Goal: Information Seeking & Learning: Learn about a topic

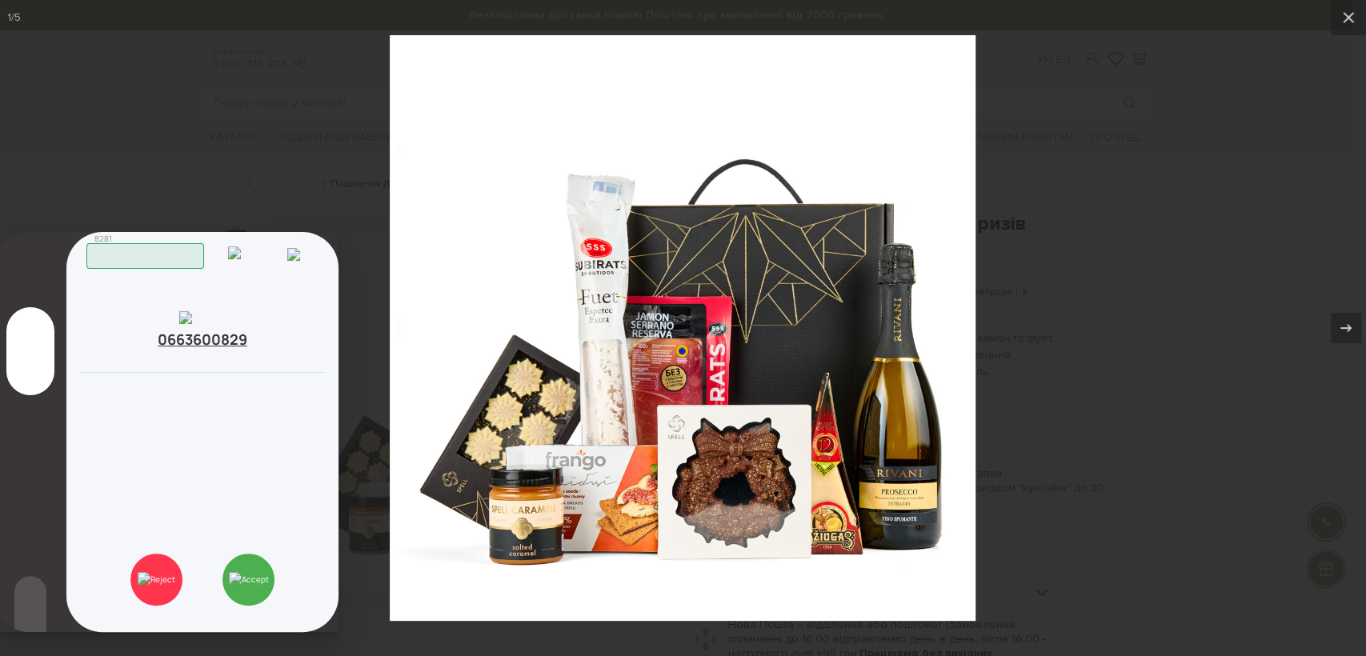
drag, startPoint x: 270, startPoint y: 565, endPoint x: 262, endPoint y: 341, distance: 224.1
click at [262, 341] on div "Вхідний дзвінок 0663600829 Скопійовано в буфер обміну Відхилити Закрити Прийняти" at bounding box center [202, 432] width 272 height 400
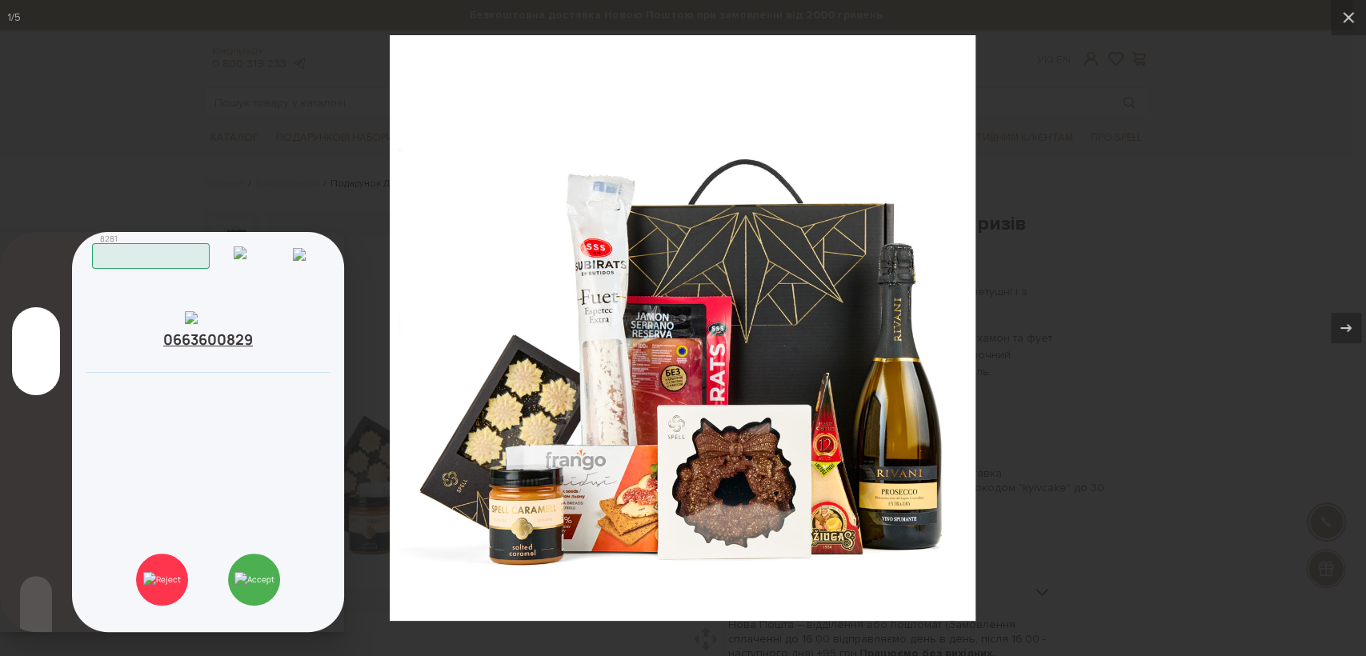
click at [1054, 396] on div at bounding box center [683, 328] width 1366 height 656
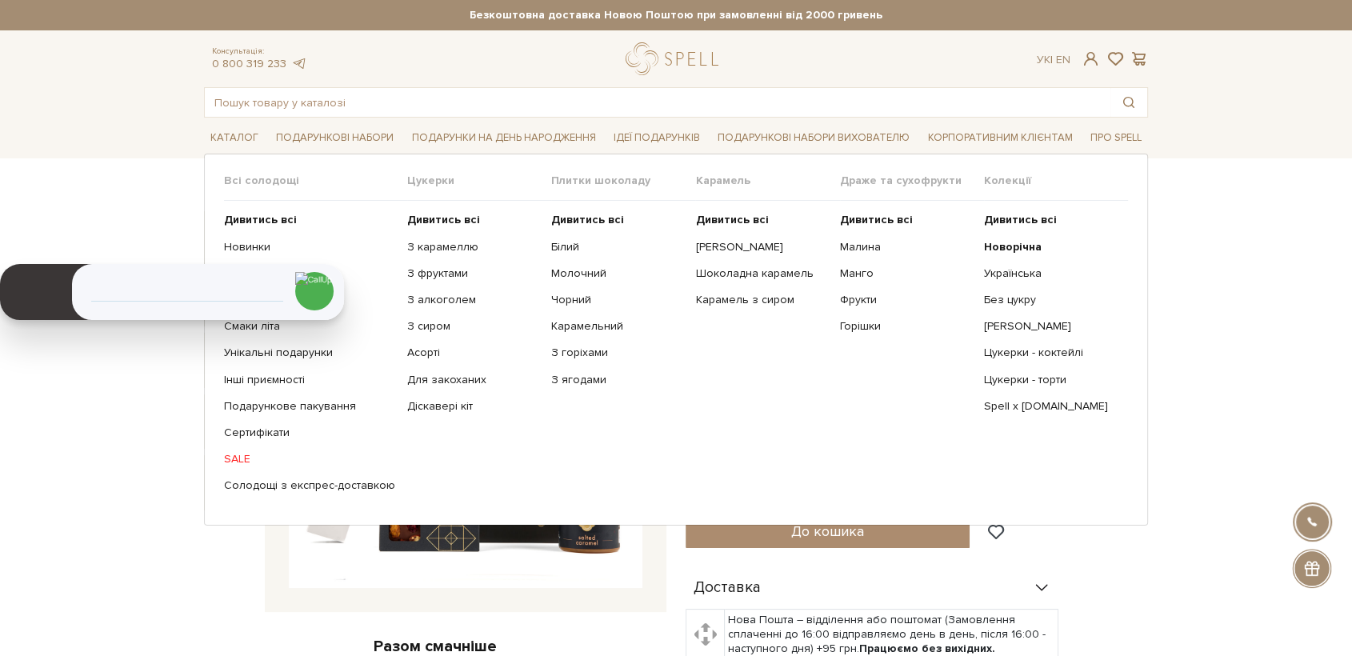
click at [414, 227] on ul "Дивитись всі З карамеллю З фруктами З алкоголем З сиром Асорті" at bounding box center [479, 353] width 144 height 304
click at [418, 219] on b "Дивитись всі" at bounding box center [443, 220] width 73 height 14
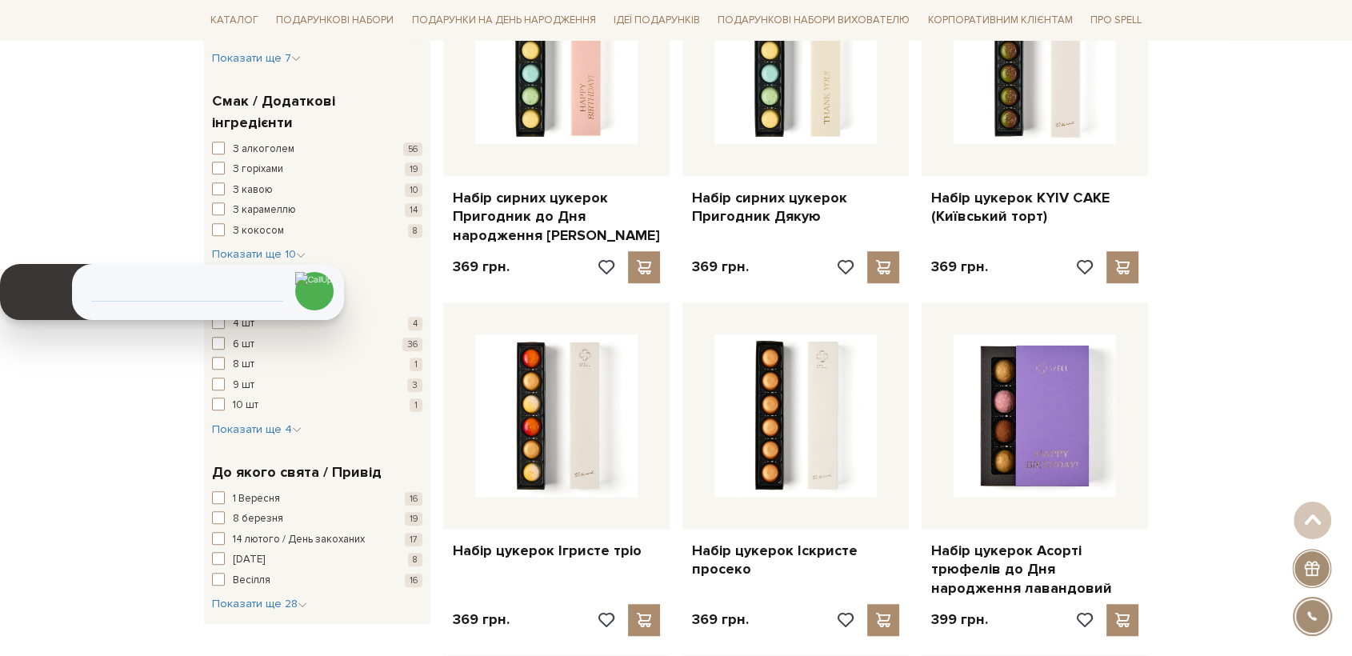
scroll to position [1066, 0]
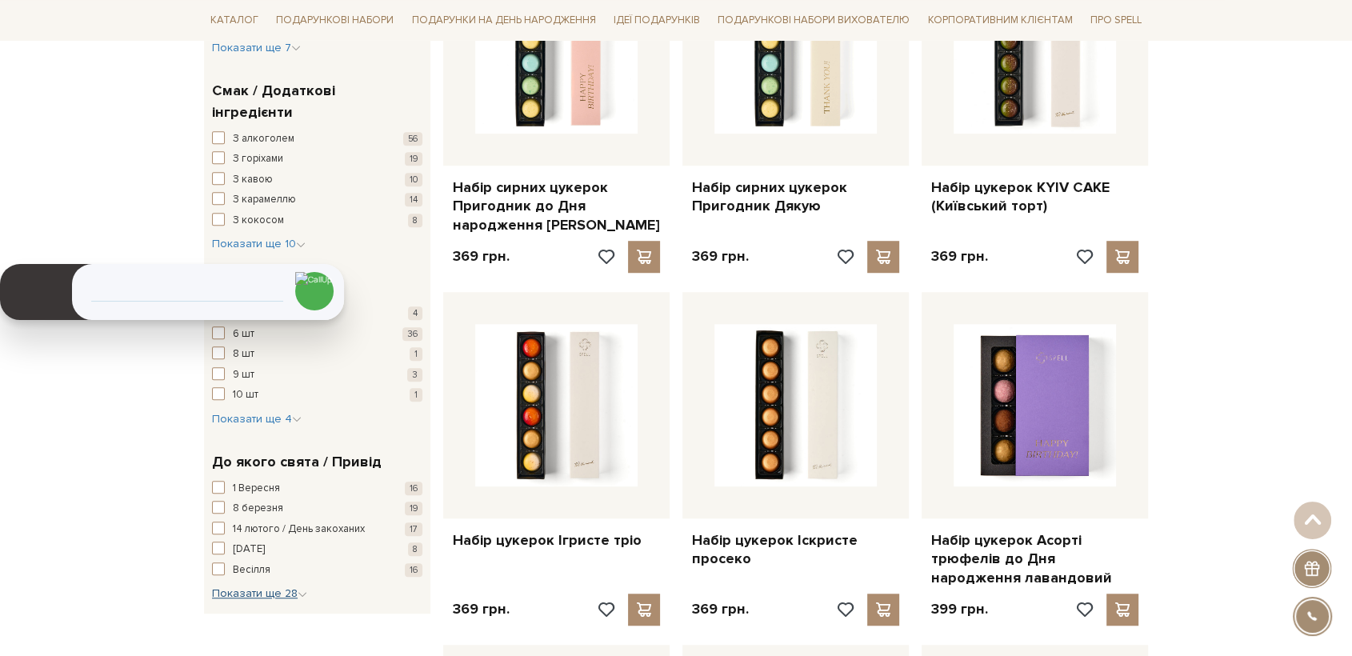
click at [289, 586] on span "Показати ще 28" at bounding box center [259, 593] width 95 height 14
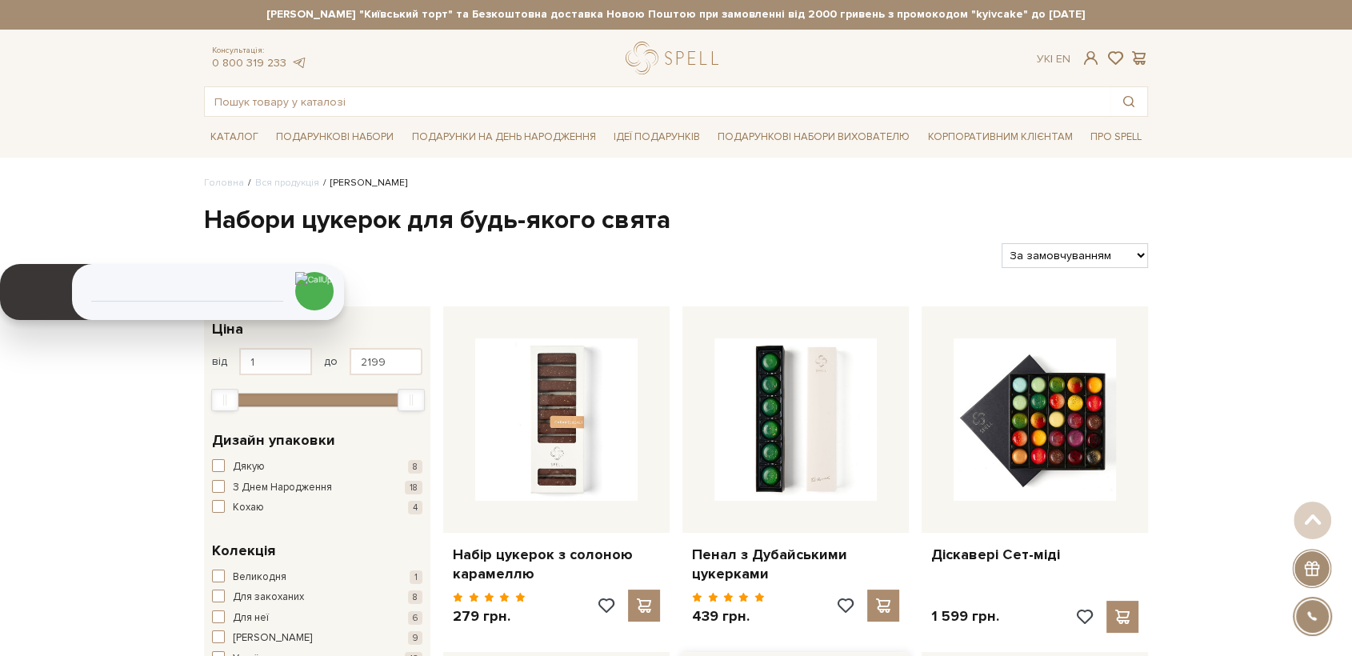
scroll to position [0, 0]
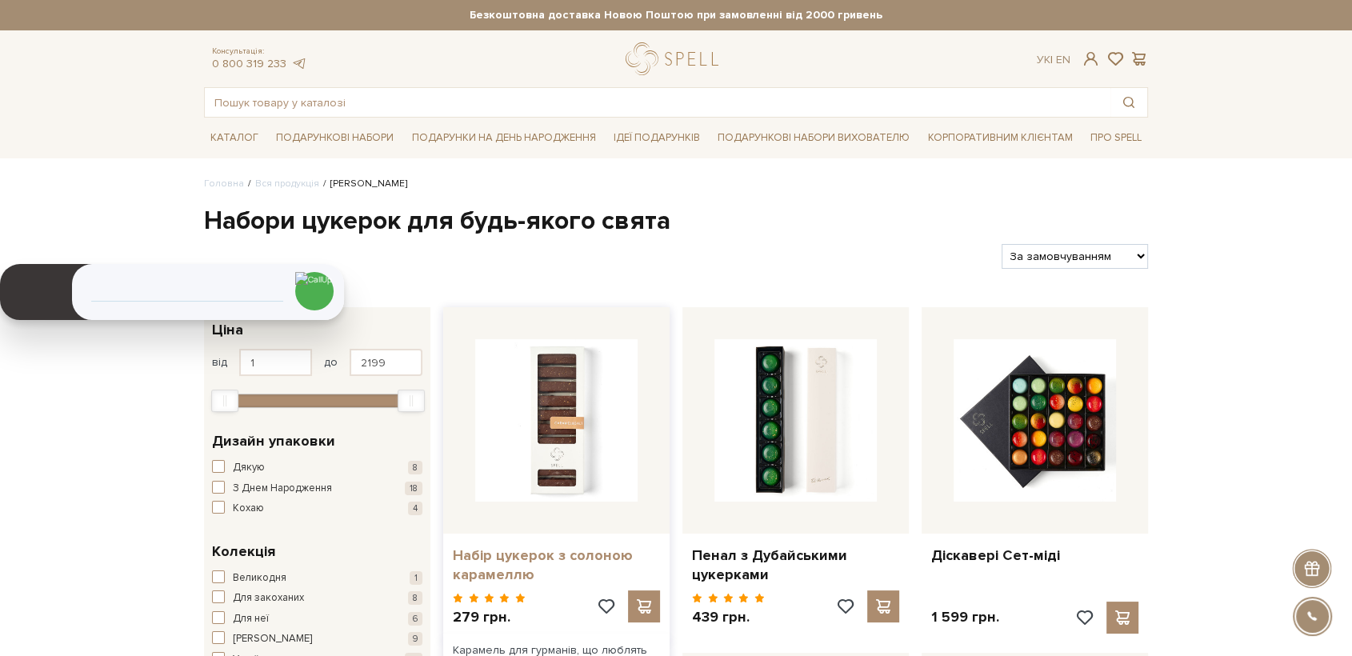
click at [588, 554] on link "Набір цукерок з солоною карамеллю" at bounding box center [556, 565] width 207 height 38
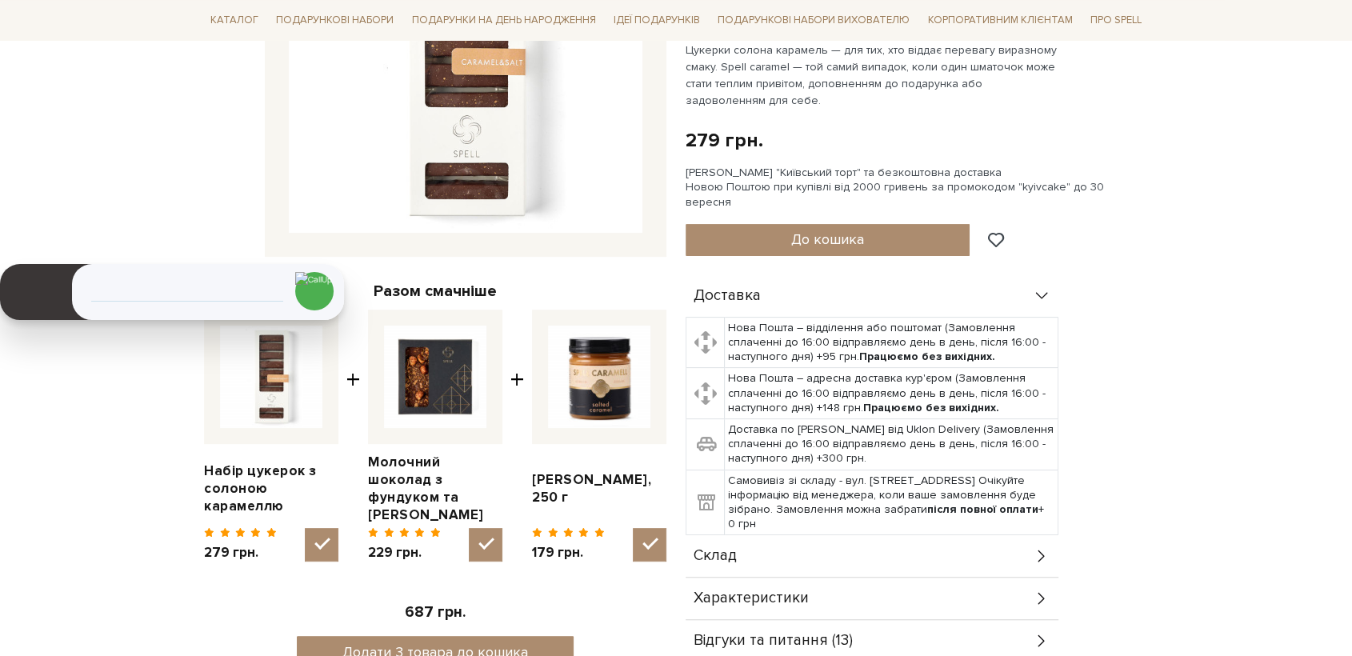
scroll to position [355, 0]
click at [756, 535] on div "Склад" at bounding box center [872, 556] width 373 height 42
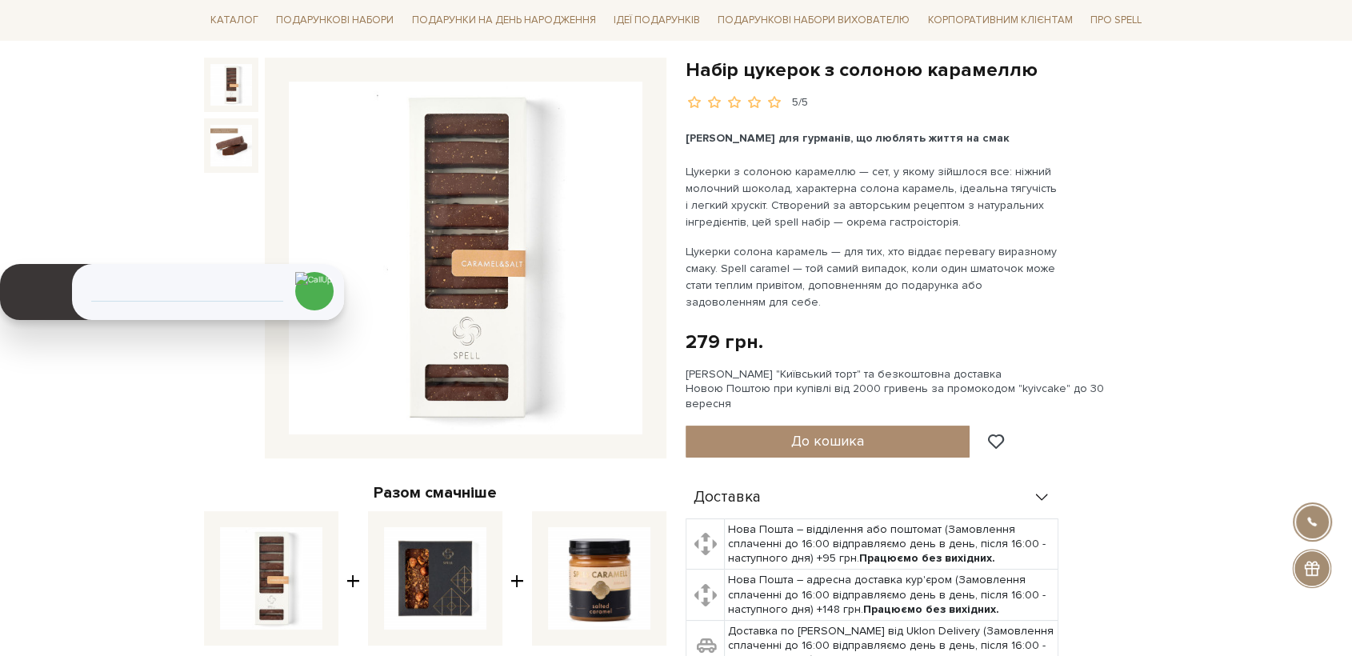
scroll to position [0, 0]
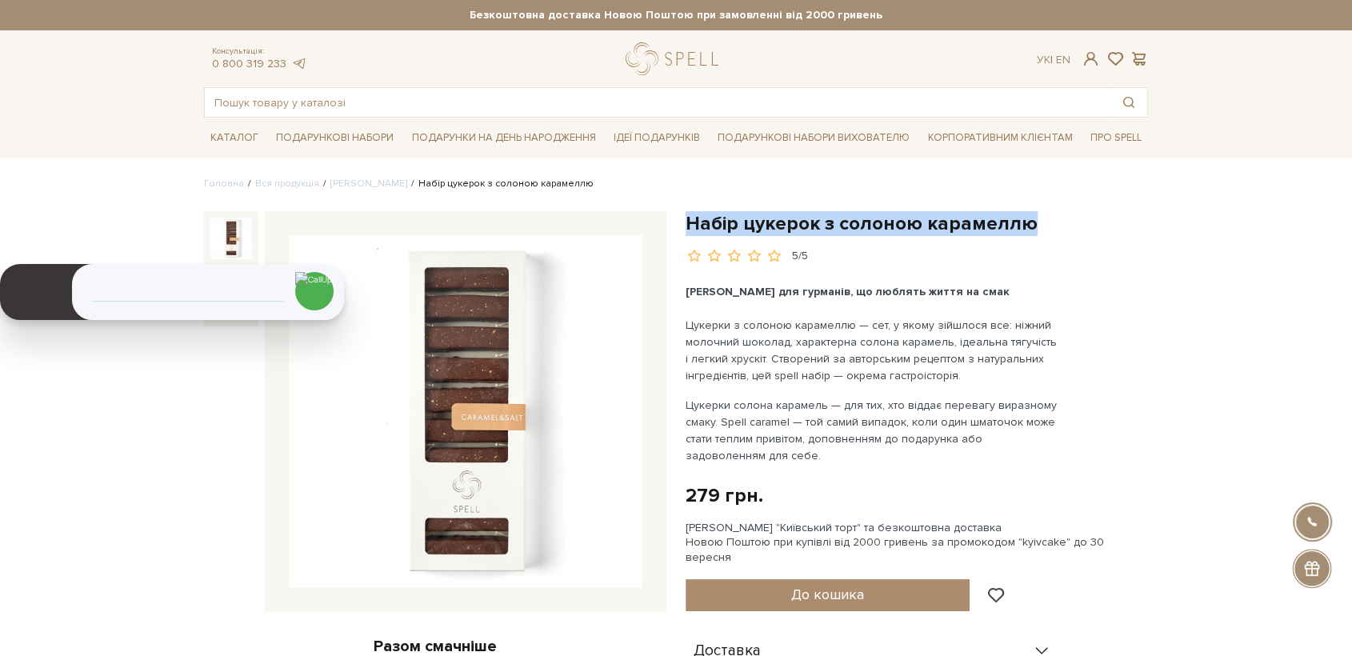
drag, startPoint x: 685, startPoint y: 220, endPoint x: 1007, endPoint y: 230, distance: 322.5
copy h1 "Набір цукерок з солоною карамеллю"
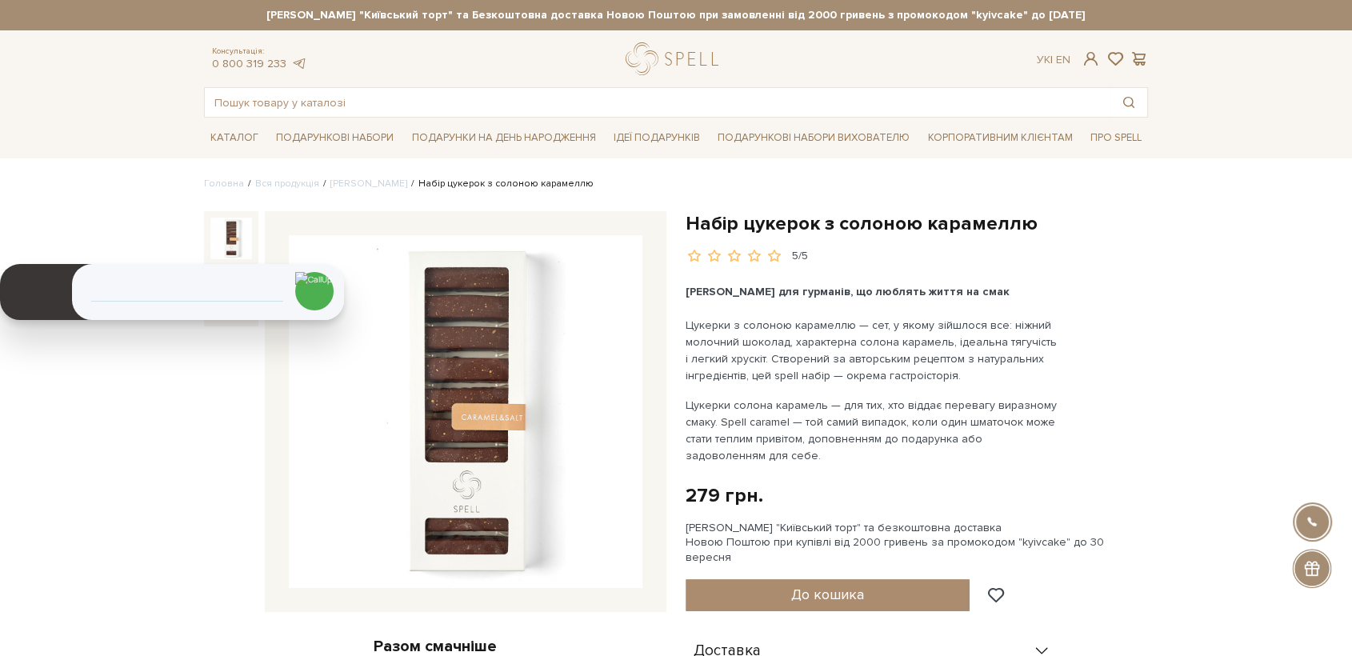
click at [950, 630] on div "Доставка" at bounding box center [872, 651] width 373 height 42
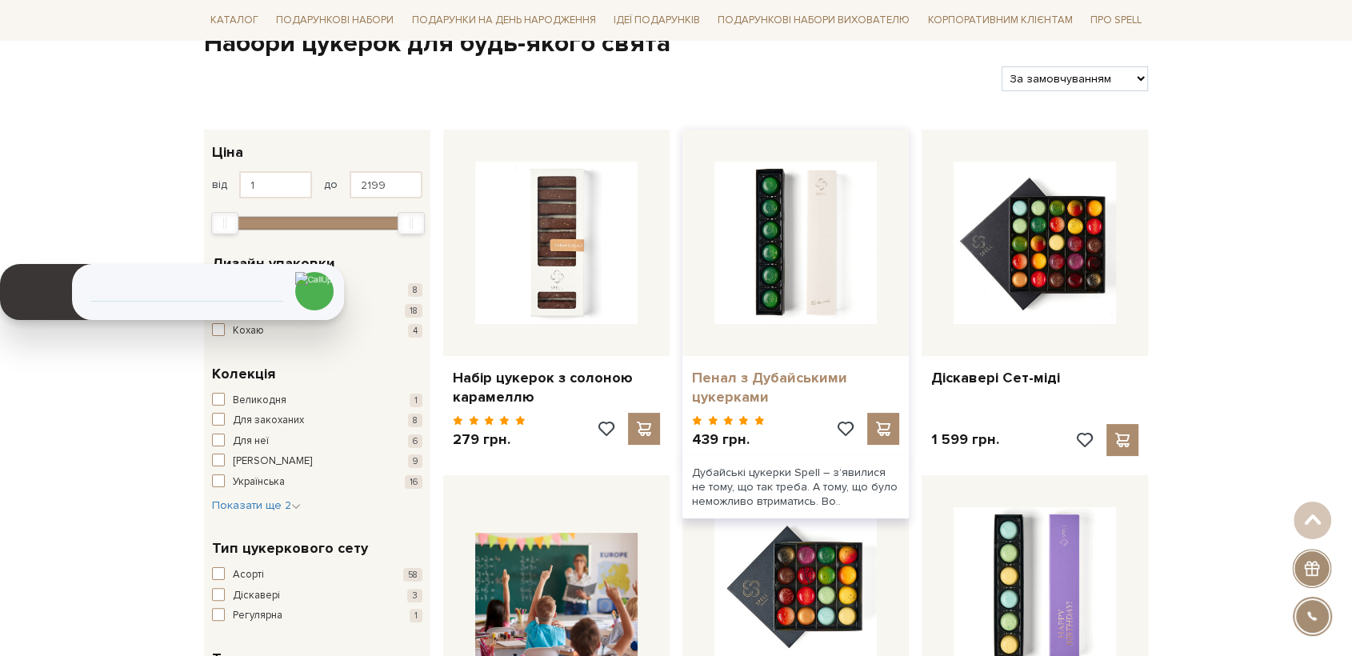
click at [754, 372] on link "Пенал з Дубайськими цукерками" at bounding box center [795, 388] width 207 height 38
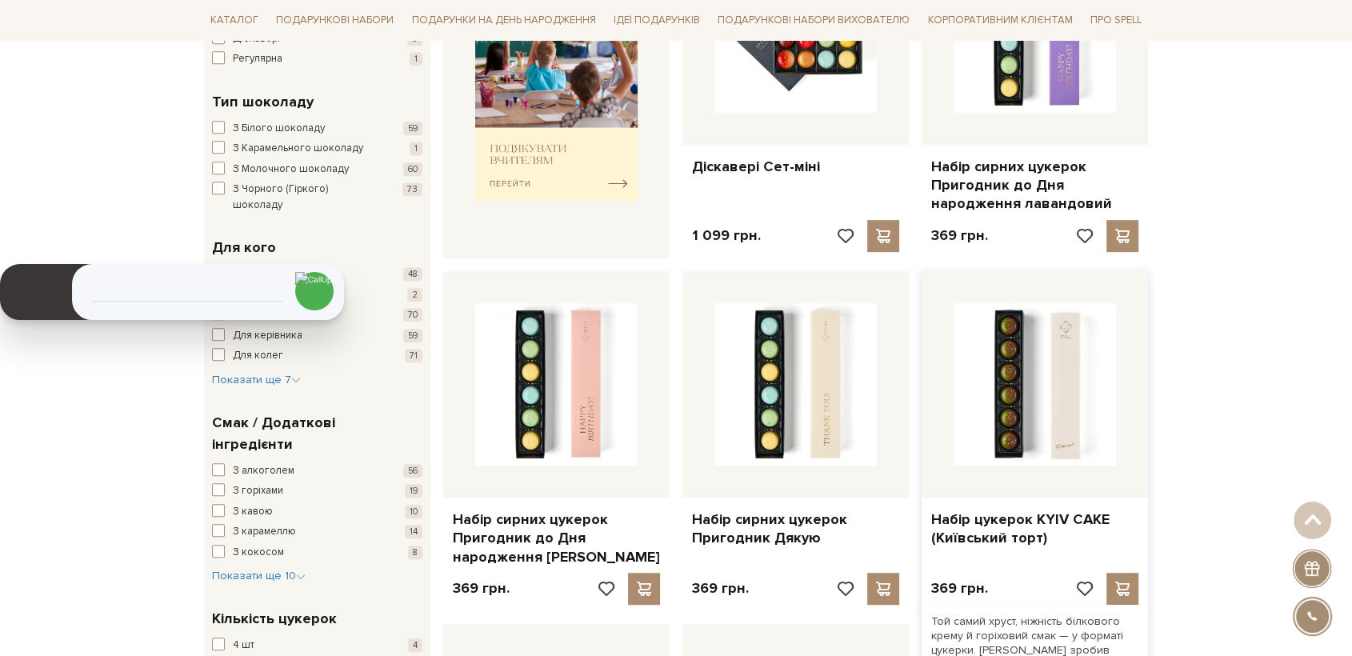
scroll to position [800, 0]
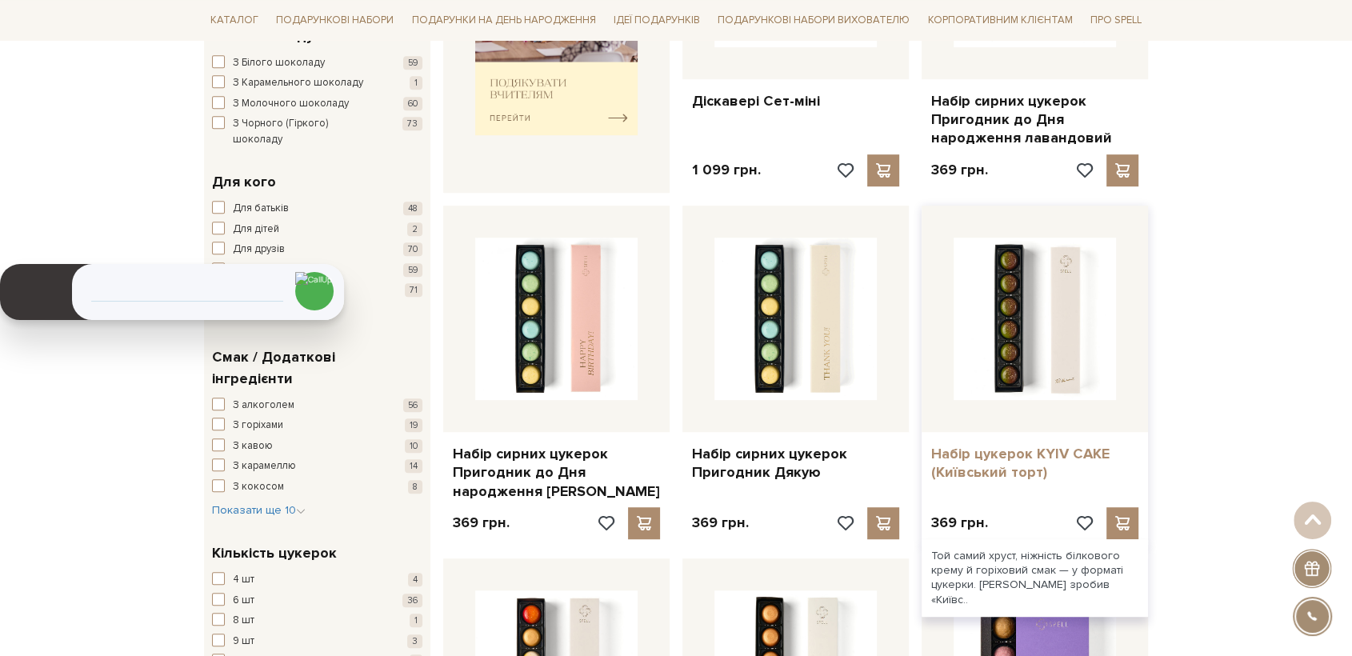
click at [1018, 453] on link "Набір цукерок KYIV CAKE (Київський торт)" at bounding box center [1034, 464] width 207 height 38
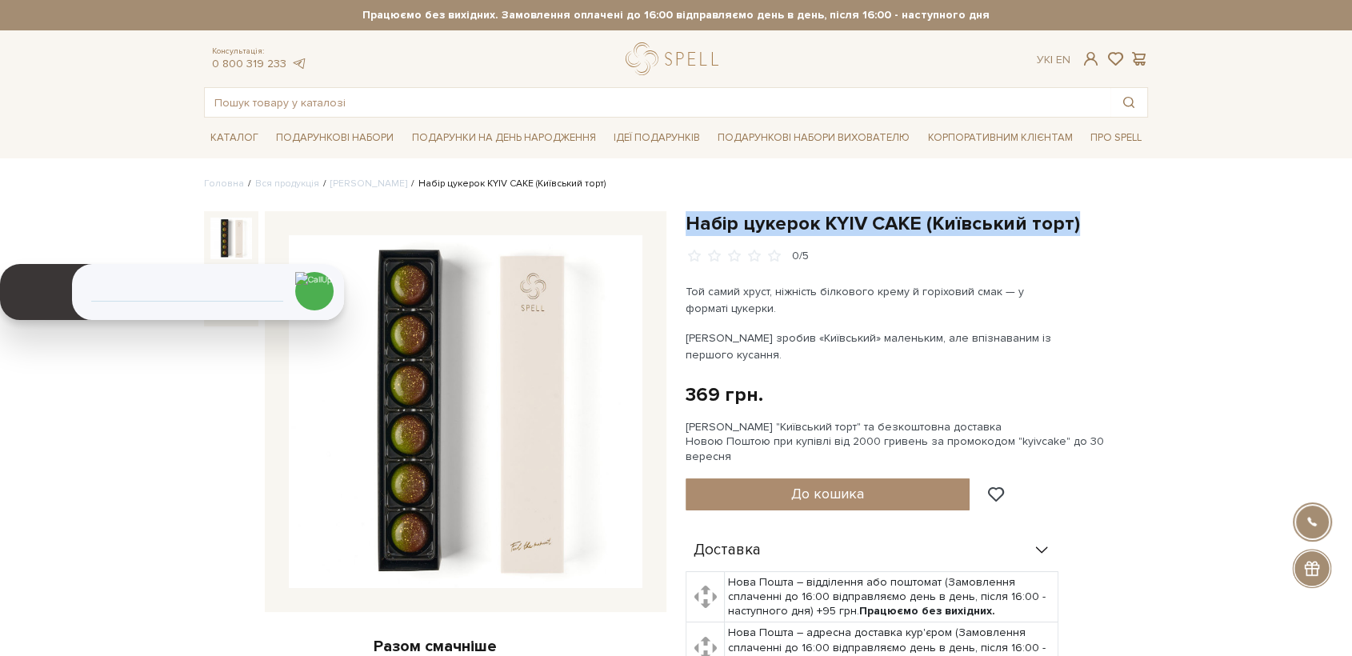
drag, startPoint x: 688, startPoint y: 219, endPoint x: 1074, endPoint y: 228, distance: 385.7
click at [1074, 228] on h1 "Набір цукерок KYIV CAKE (Київський торт)" at bounding box center [917, 223] width 462 height 25
copy h1 "Набір цукерок KYIV CAKE (Київський торт)"
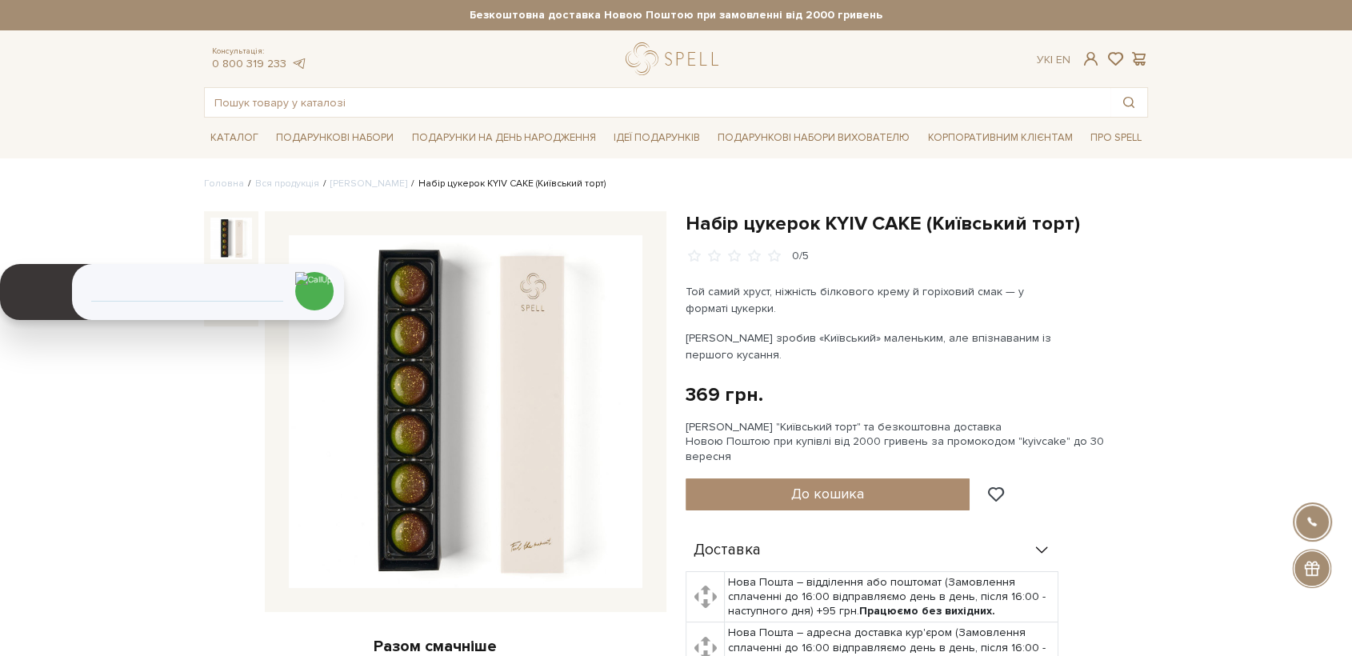
click at [637, 626] on div "Набір цукерок KYIV CAKE (Київський торт) 0/5 Разом смачніше Набір цукерок KYIV …" at bounding box center [435, 616] width 482 height 811
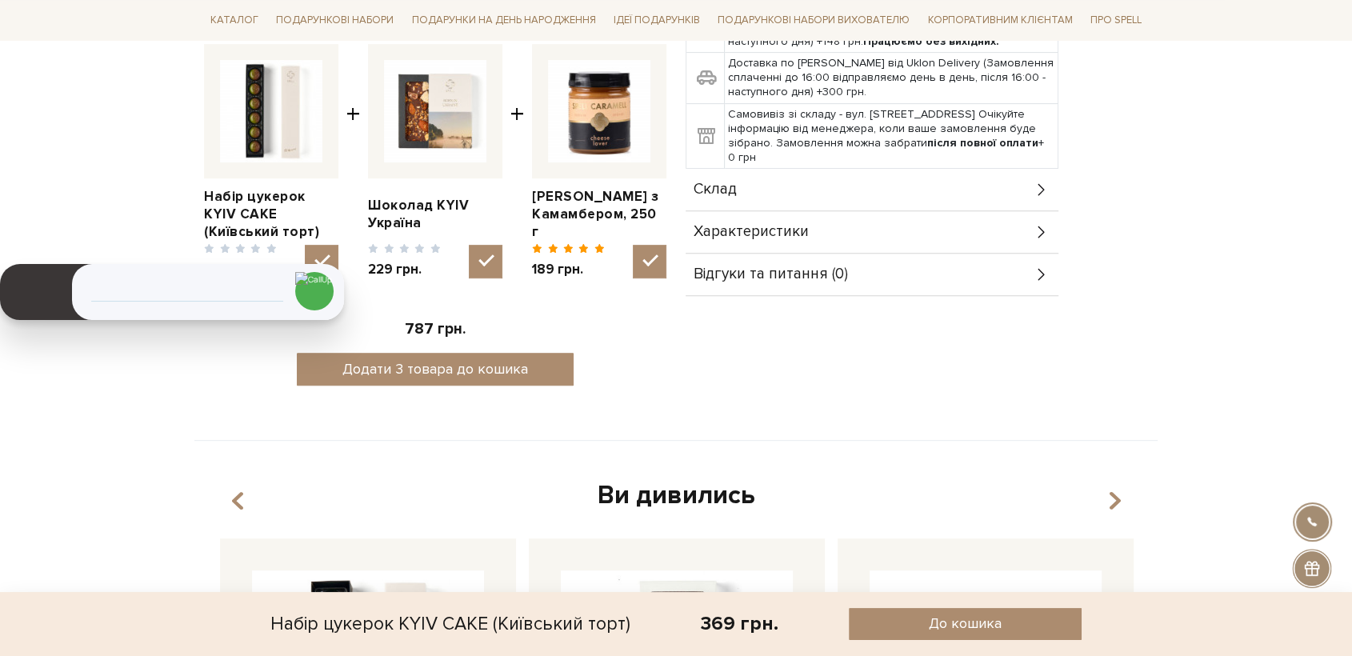
scroll to position [622, 0]
click at [734, 182] on span "Склад" at bounding box center [715, 189] width 43 height 14
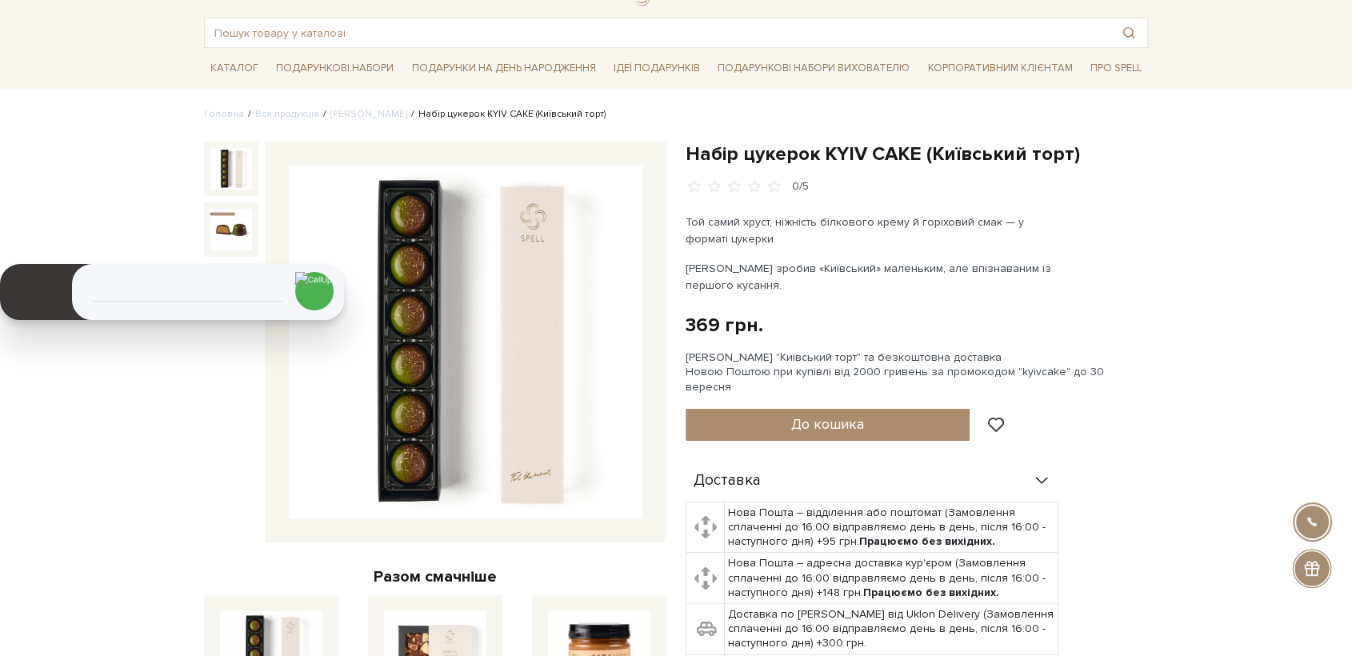
scroll to position [0, 0]
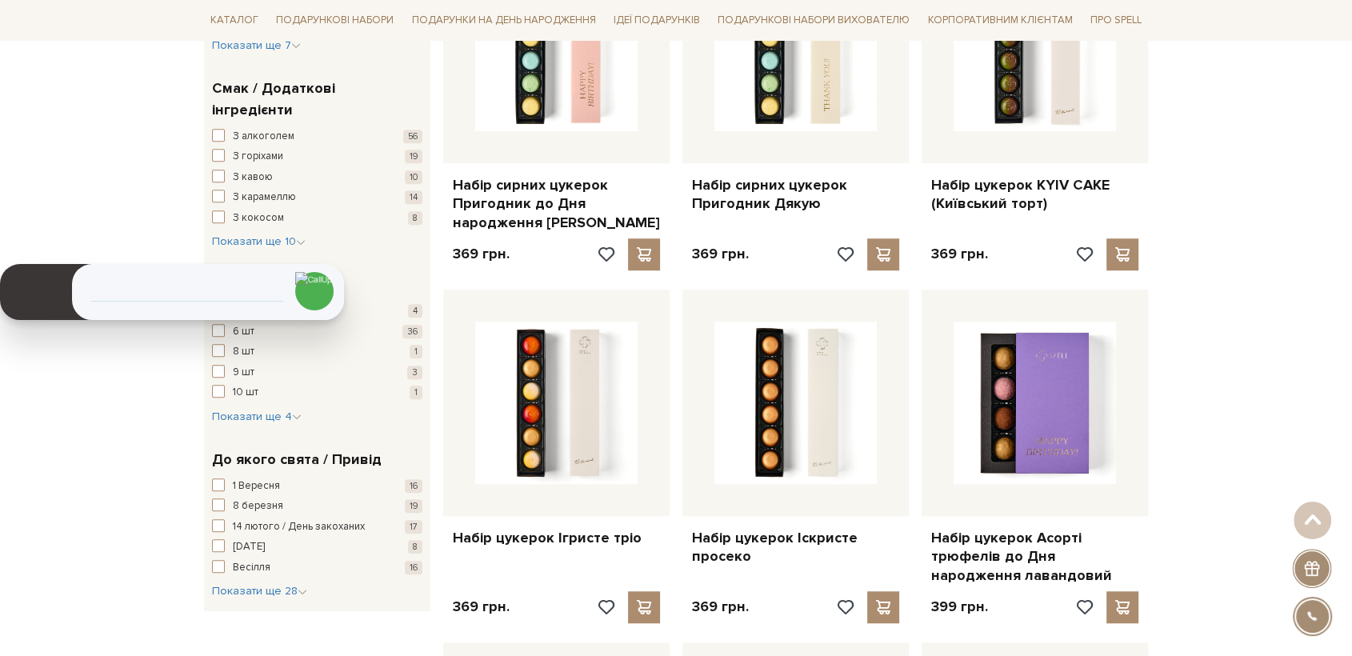
scroll to position [1244, 0]
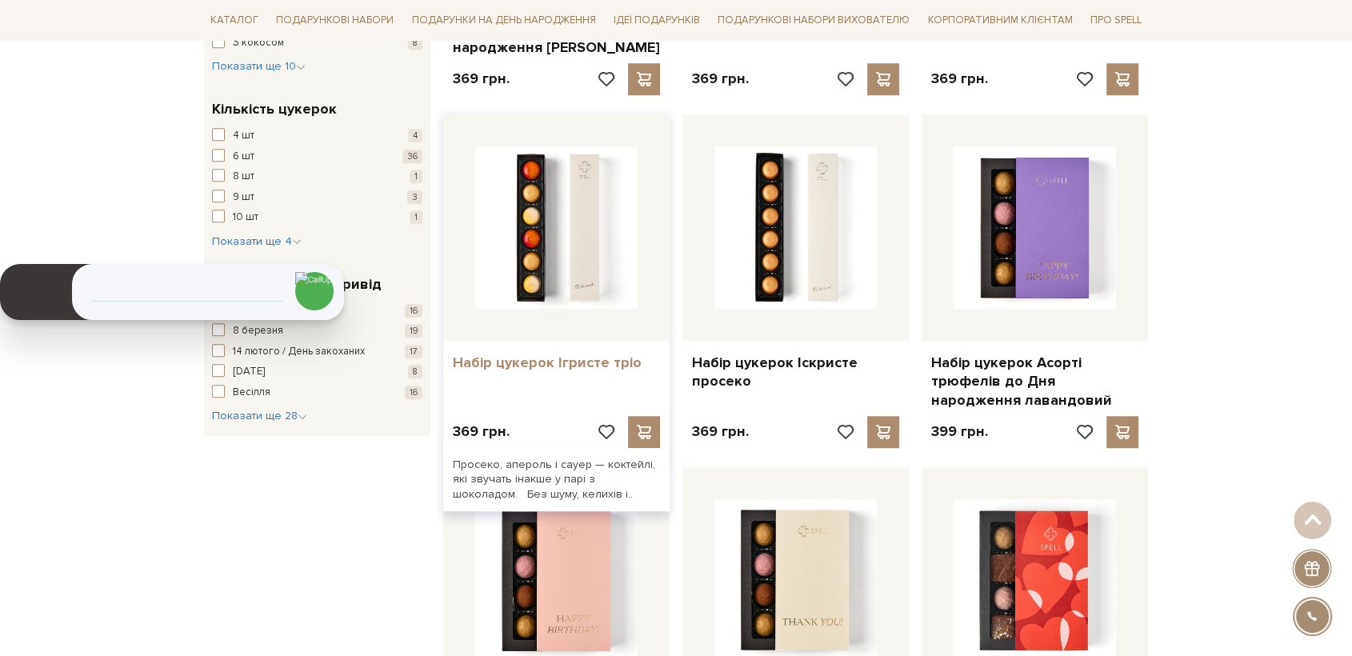
click at [579, 361] on link "Набір цукерок Ігристе тріо" at bounding box center [556, 363] width 207 height 18
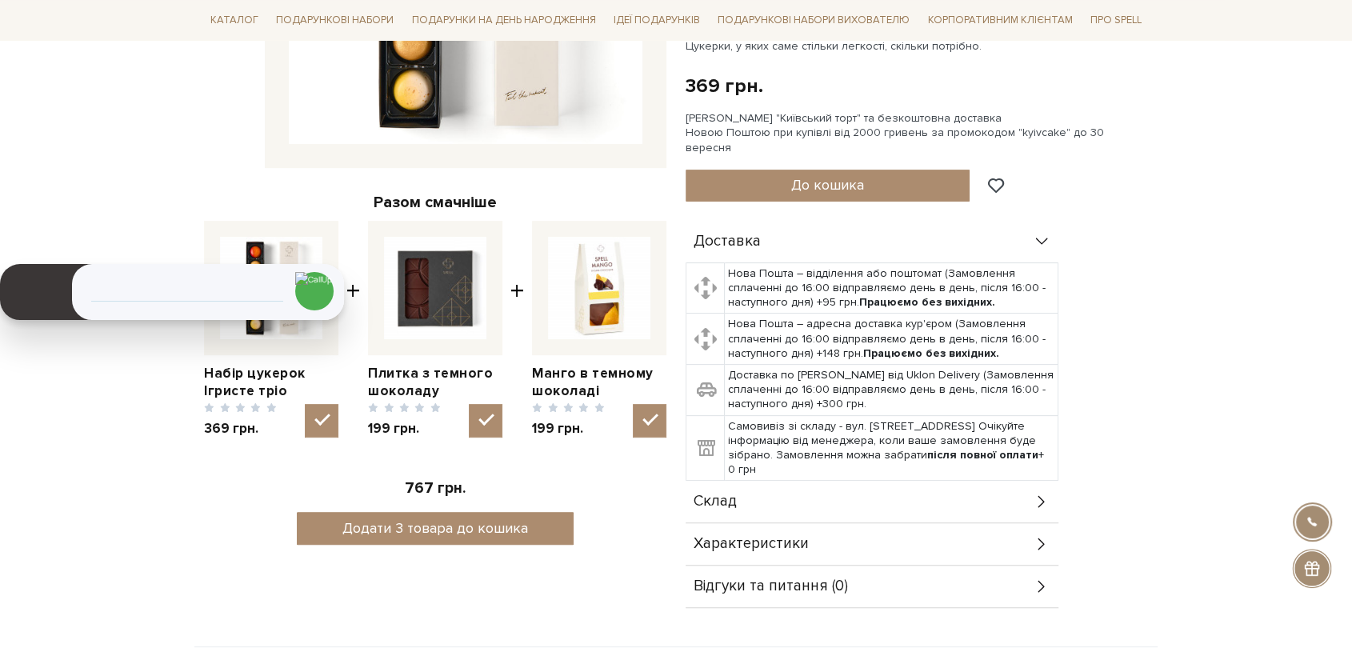
click at [722, 494] on span "Склад" at bounding box center [715, 501] width 43 height 14
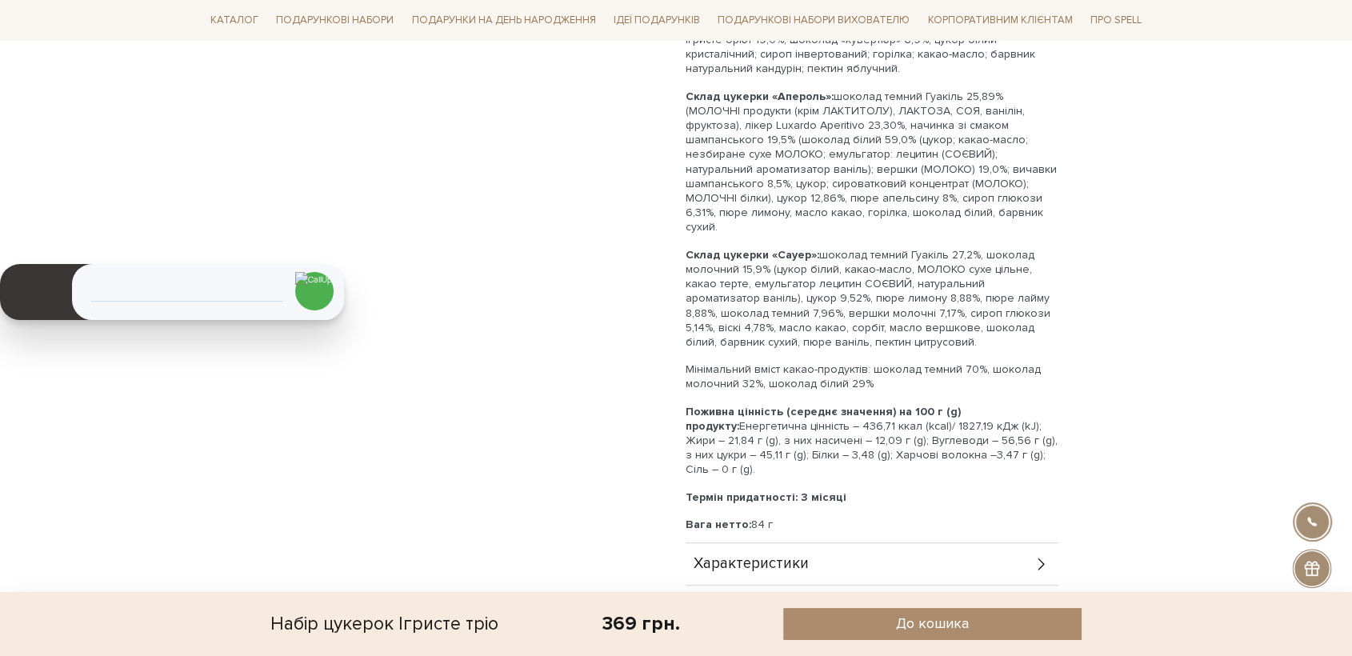
scroll to position [978, 0]
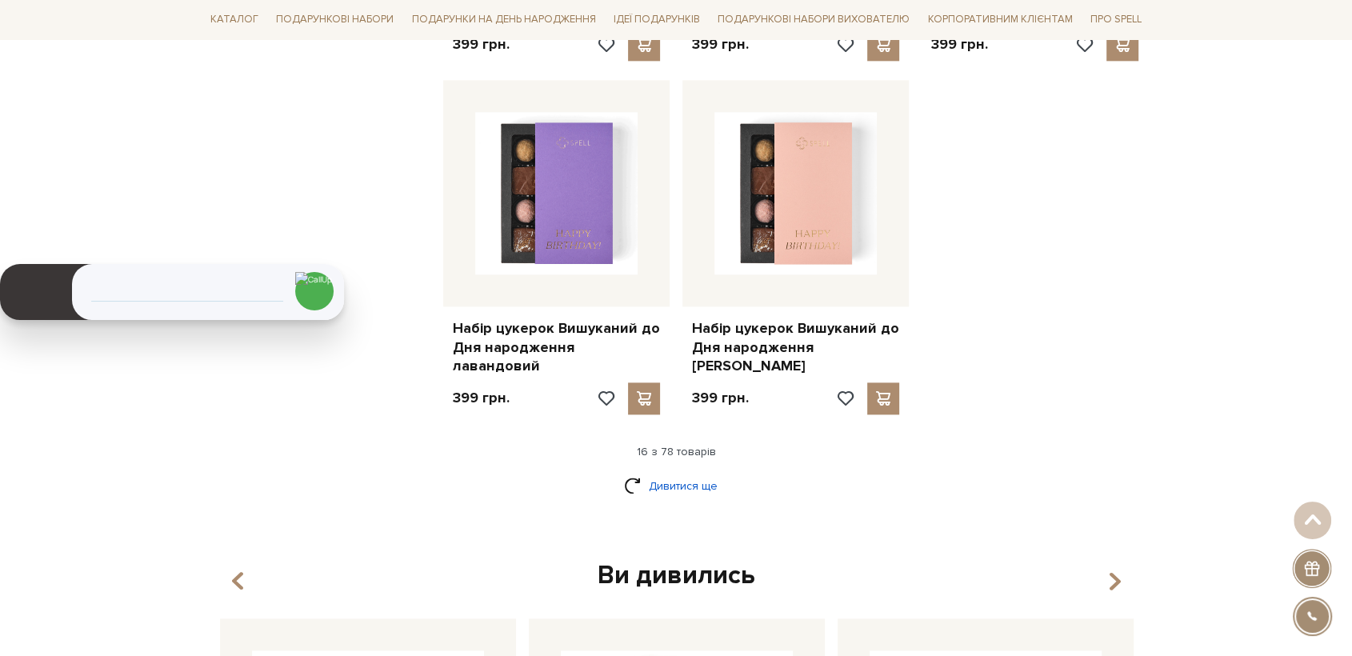
click at [707, 472] on link "Дивитися ще" at bounding box center [676, 486] width 104 height 28
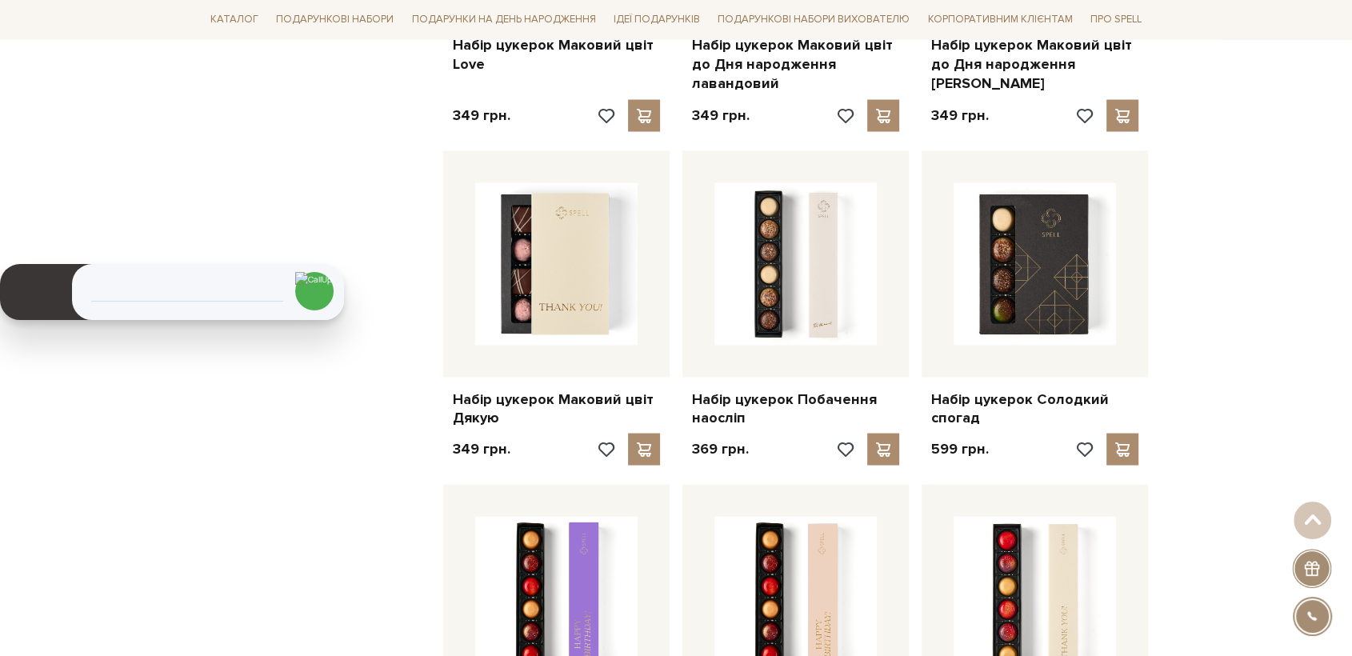
scroll to position [2962, 0]
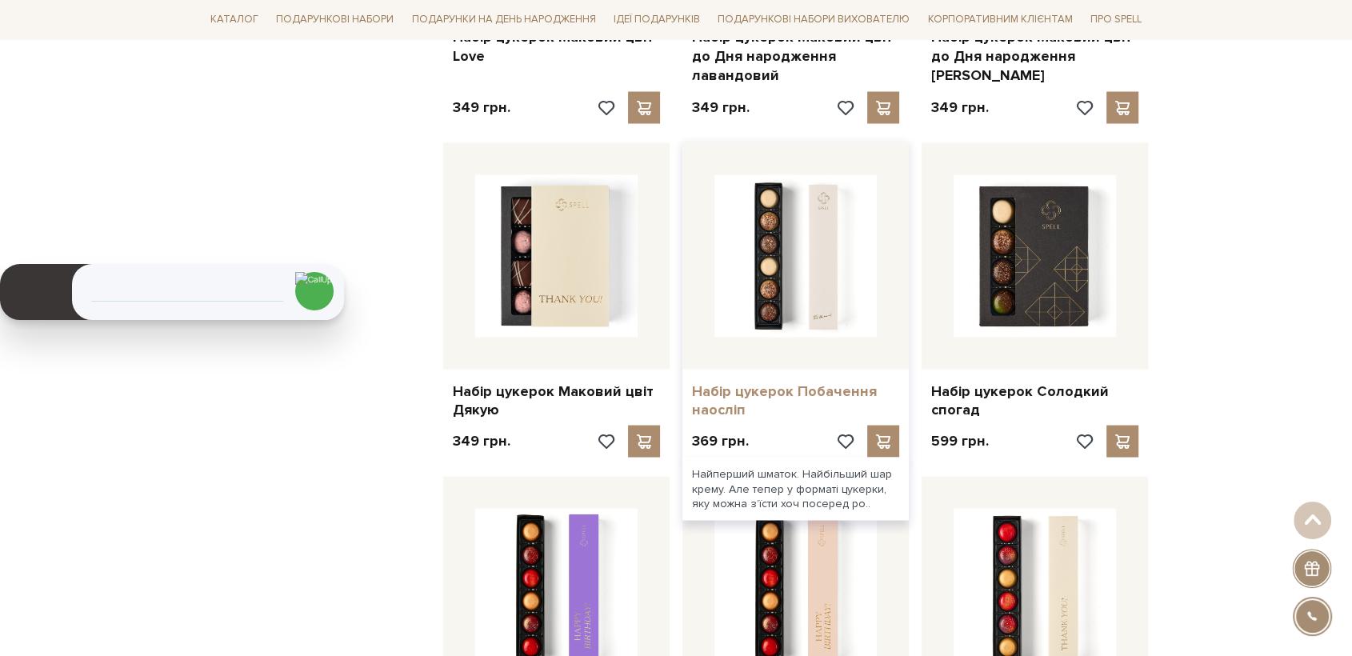
click at [799, 382] on link "Набір цукерок Побачення наосліп" at bounding box center [795, 401] width 207 height 38
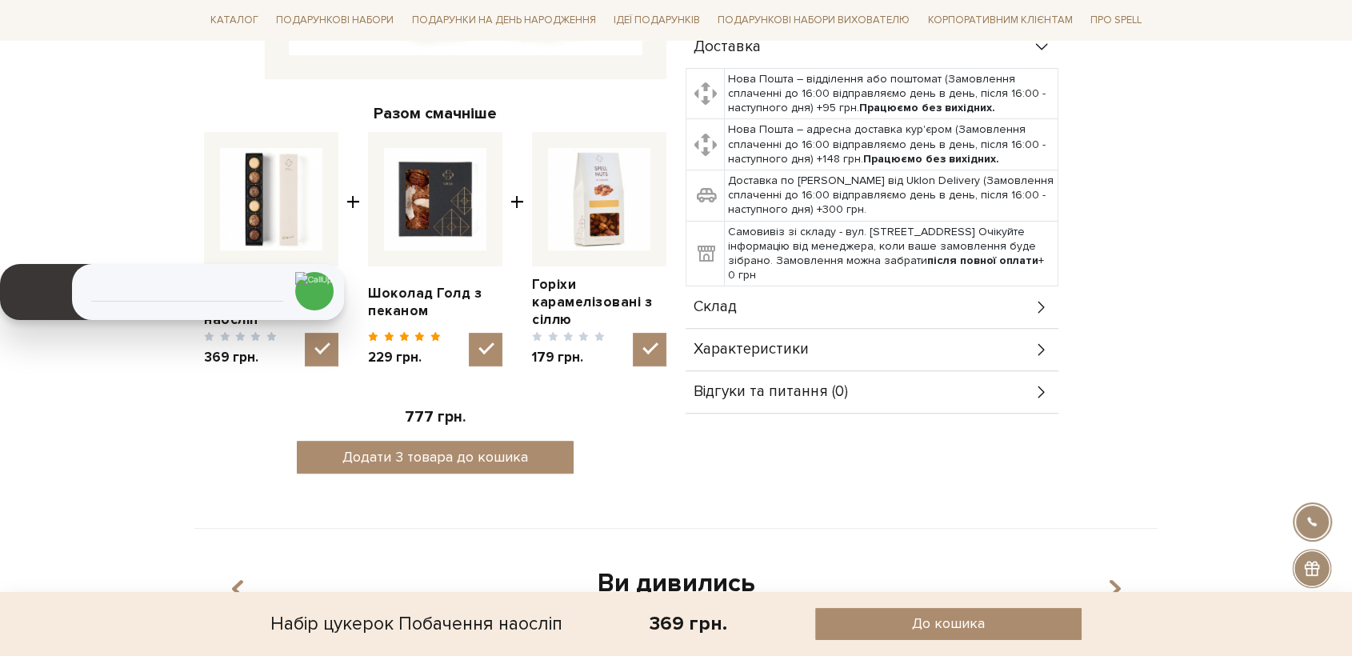
click at [722, 300] on span "Склад" at bounding box center [715, 307] width 43 height 14
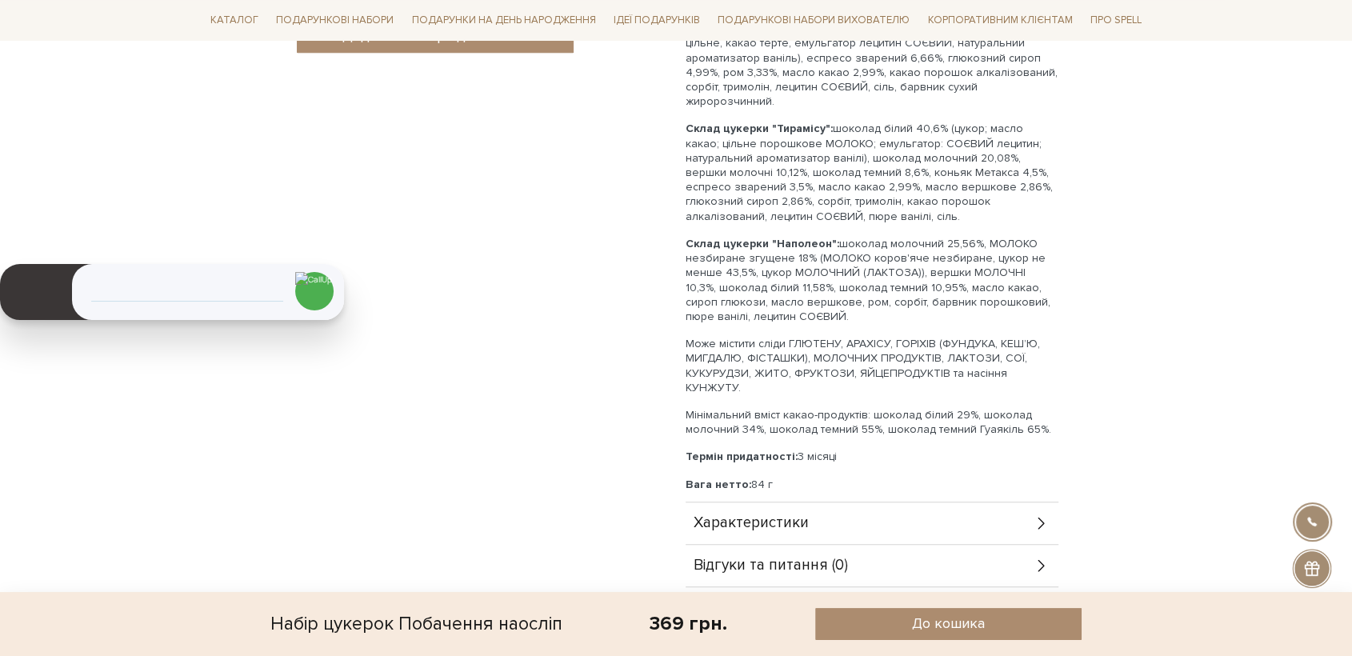
scroll to position [978, 0]
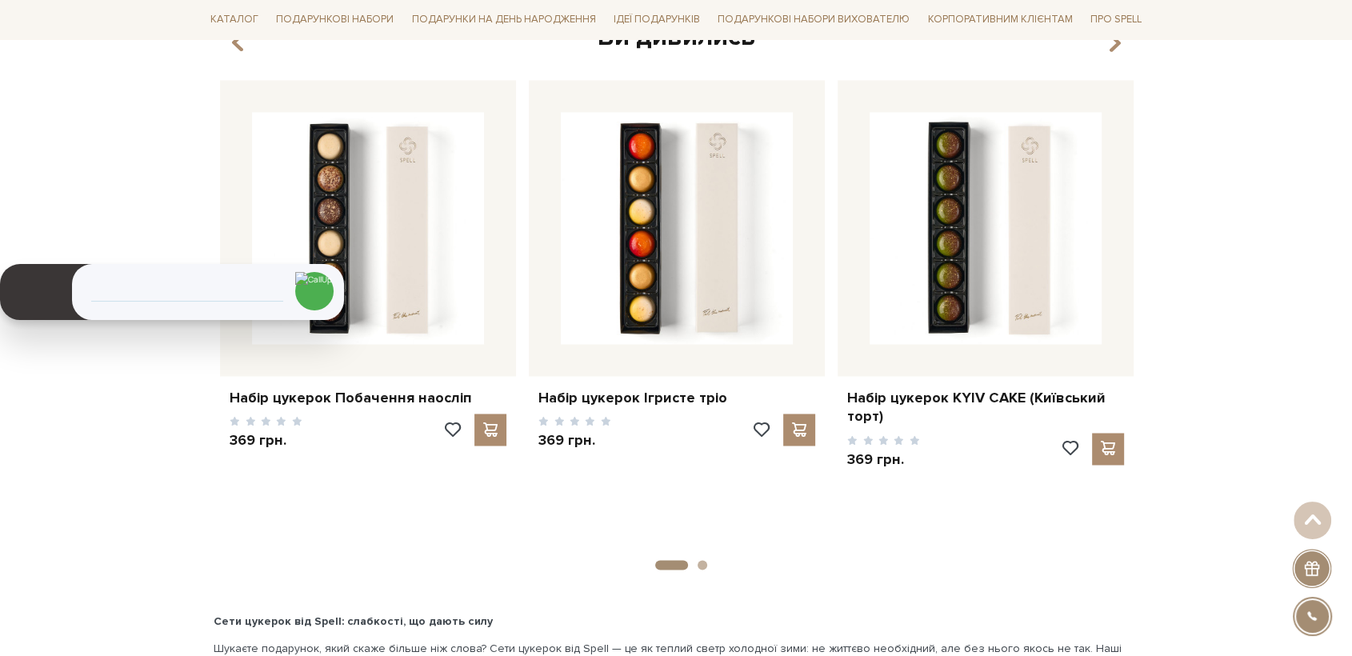
scroll to position [2251, 0]
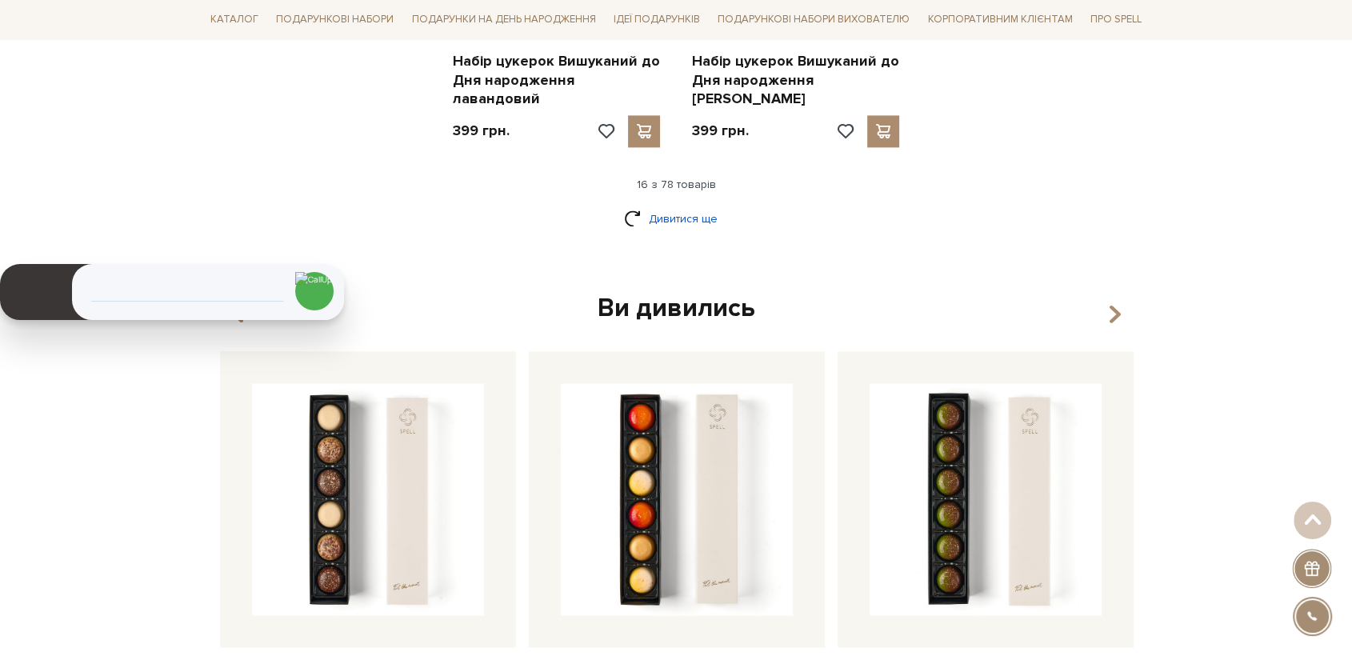
click at [691, 206] on link "Дивитися ще" at bounding box center [676, 219] width 104 height 28
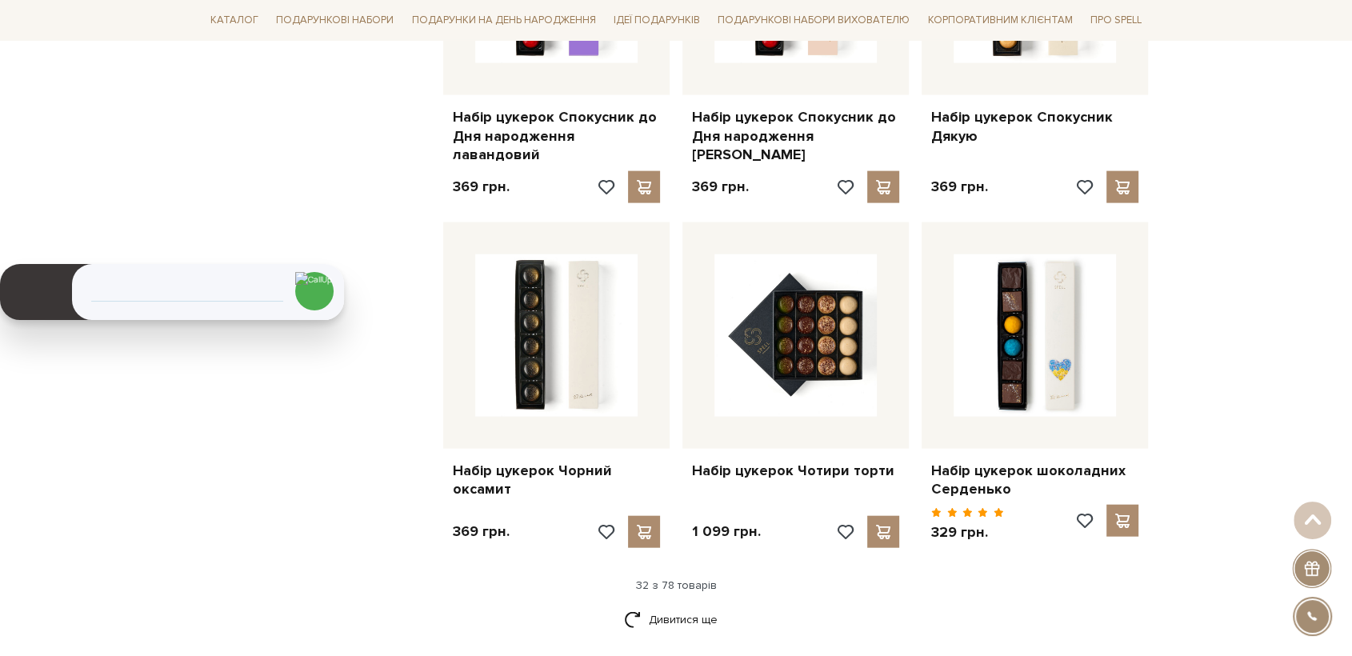
scroll to position [3762, 0]
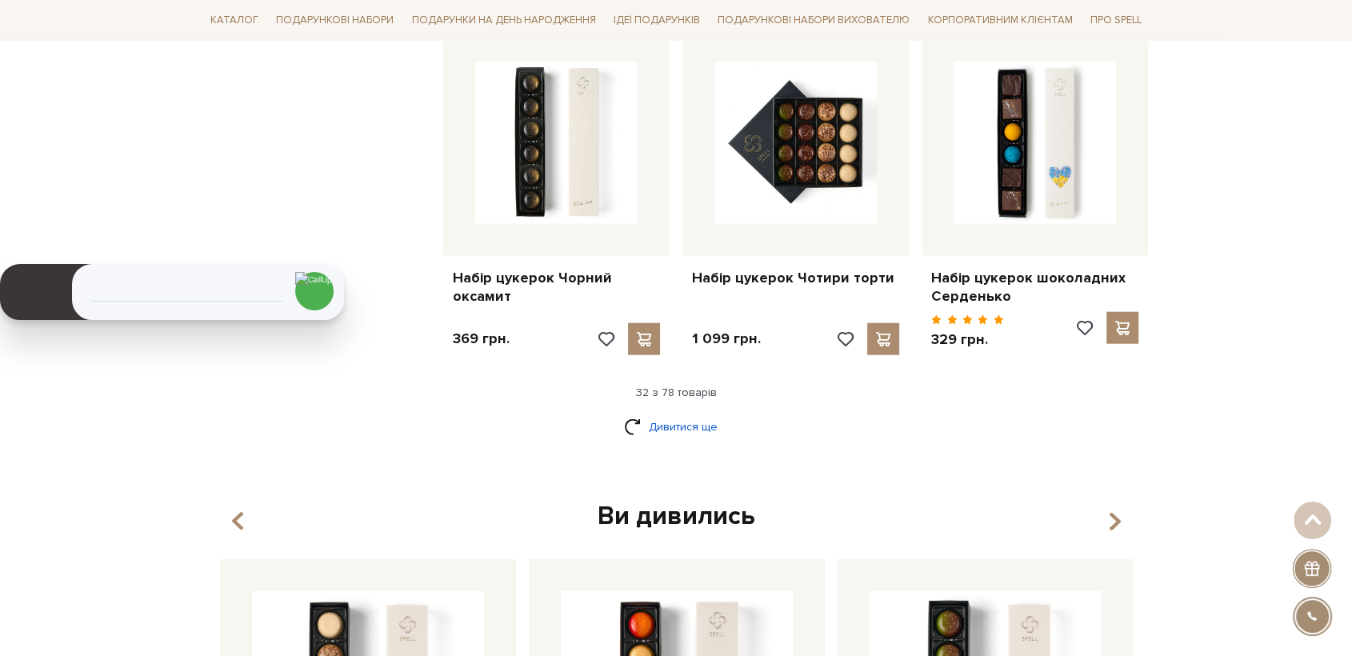
click at [661, 413] on link "Дивитися ще" at bounding box center [676, 427] width 104 height 28
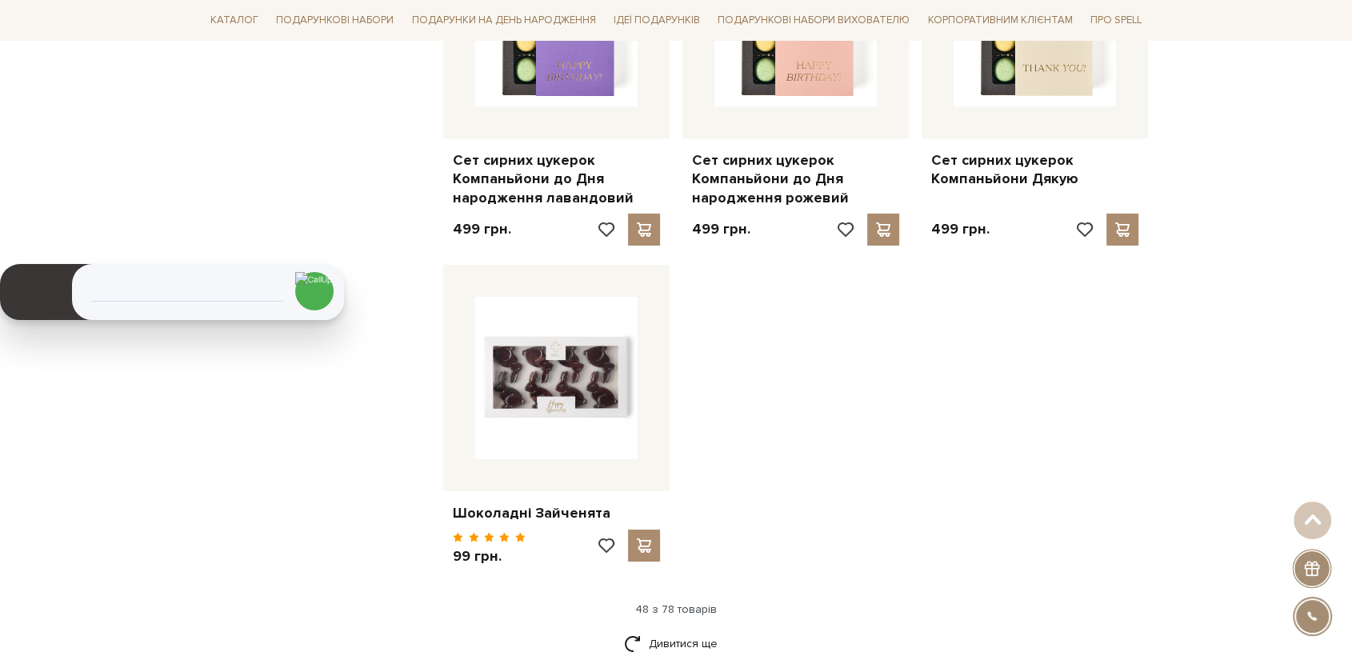
scroll to position [5717, 0]
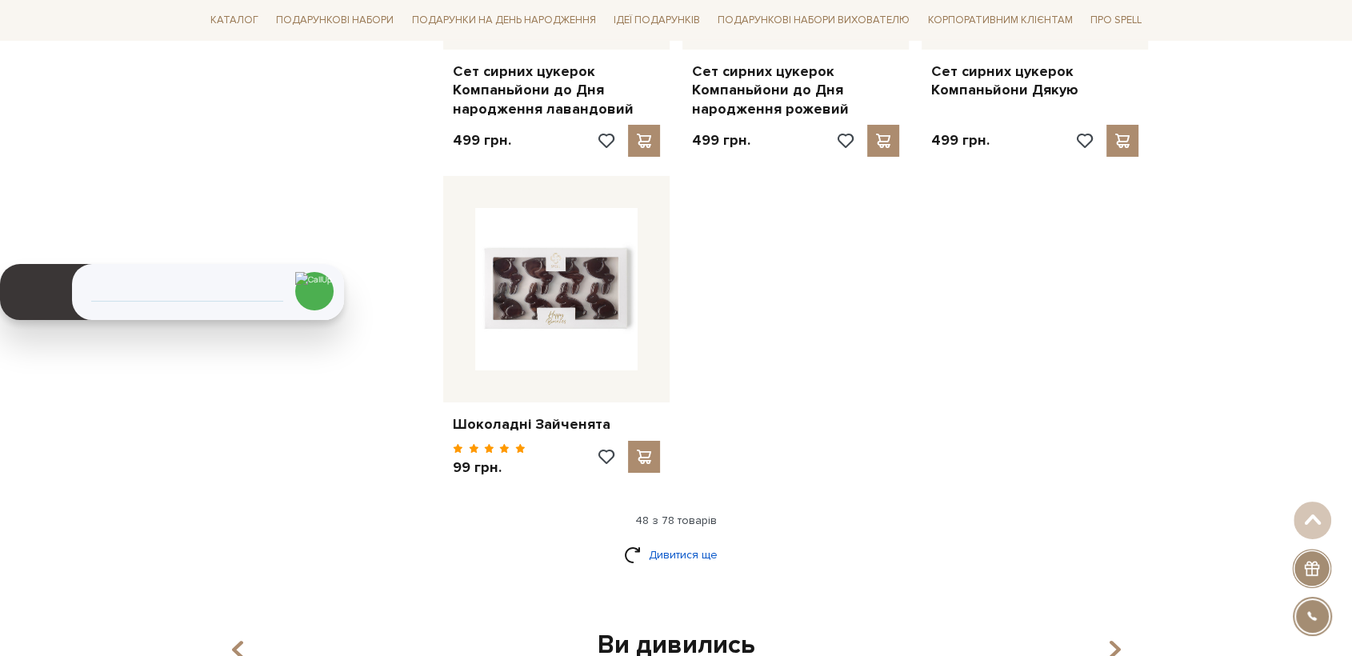
click at [675, 541] on link "Дивитися ще" at bounding box center [676, 555] width 104 height 28
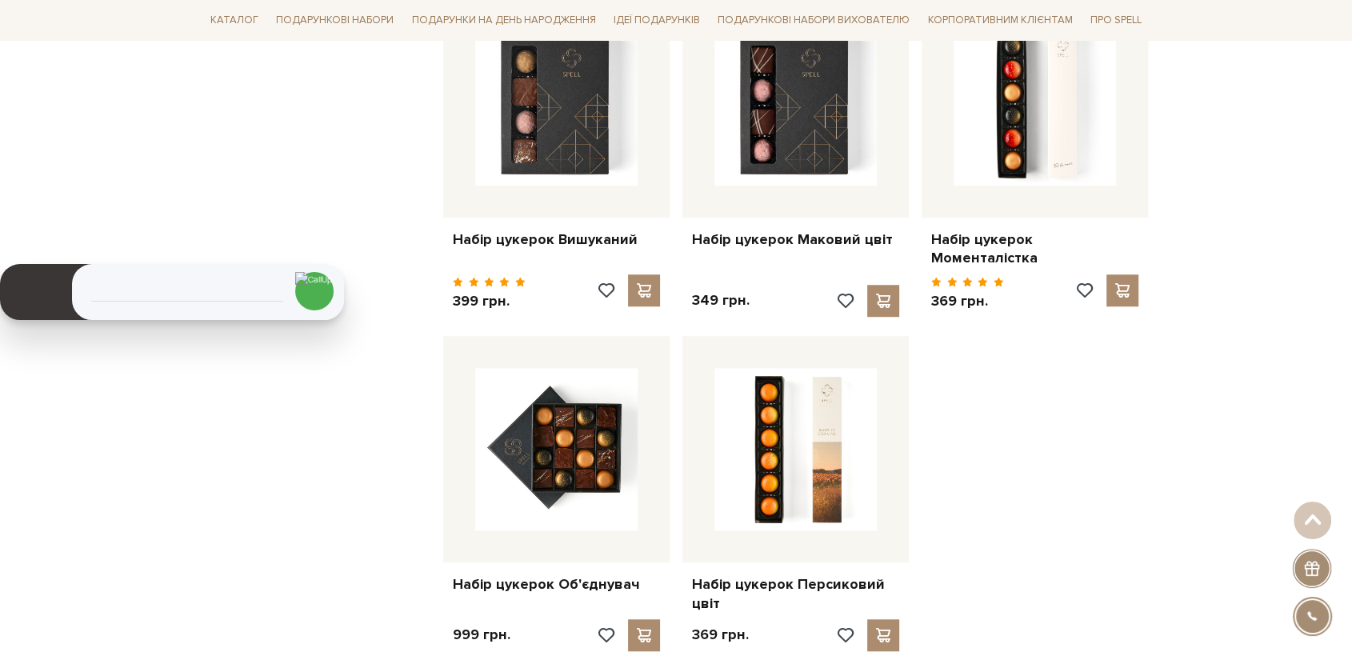
scroll to position [7317, 0]
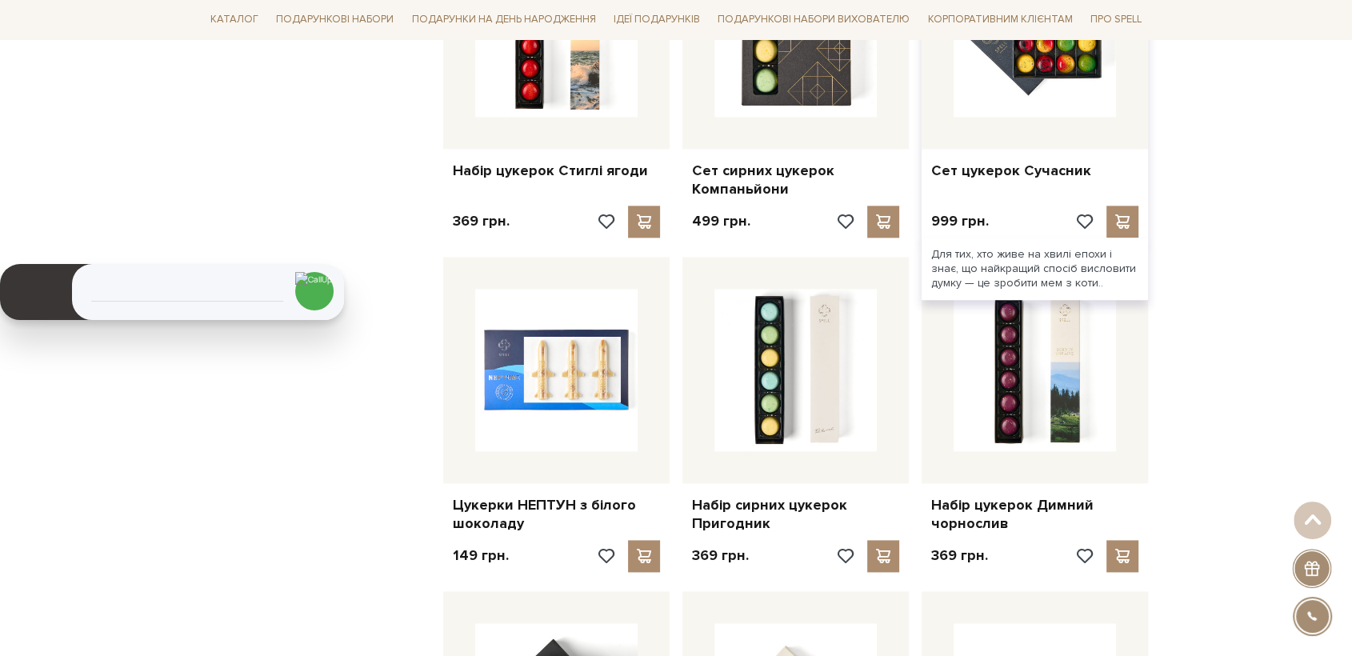
scroll to position [8117, 0]
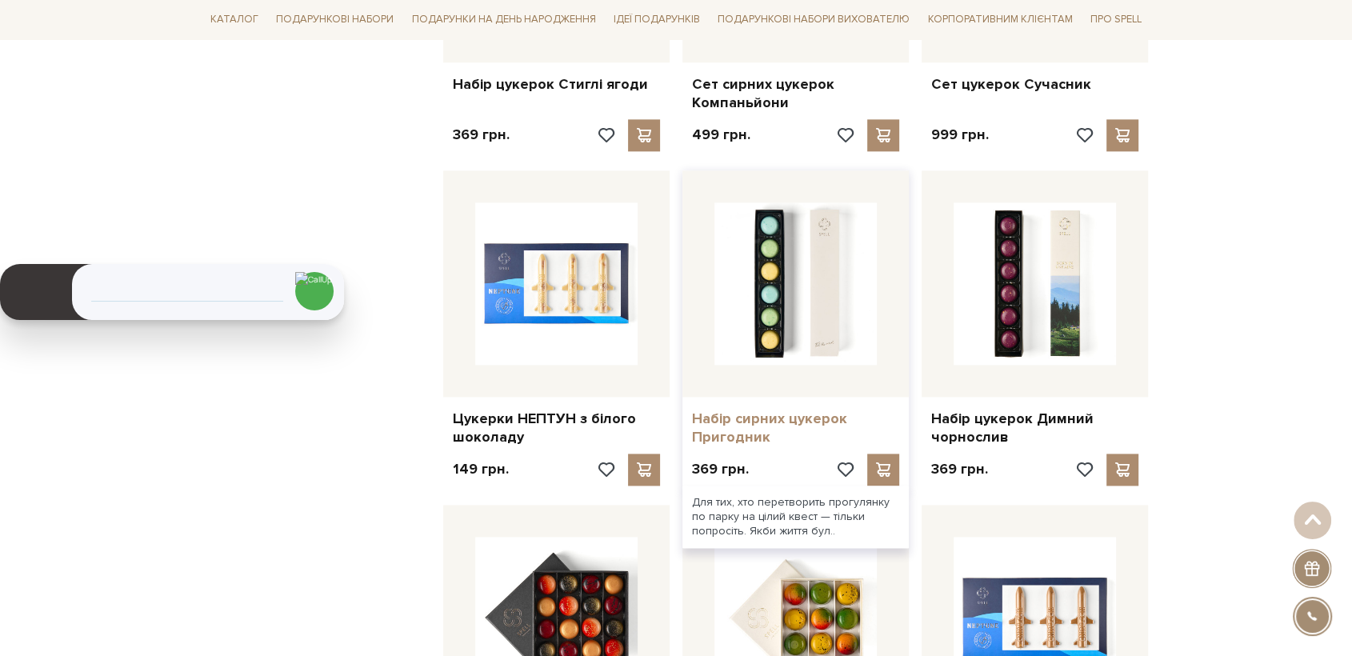
click at [723, 410] on link "Набір сирних цукерок Пригодник" at bounding box center [795, 429] width 207 height 38
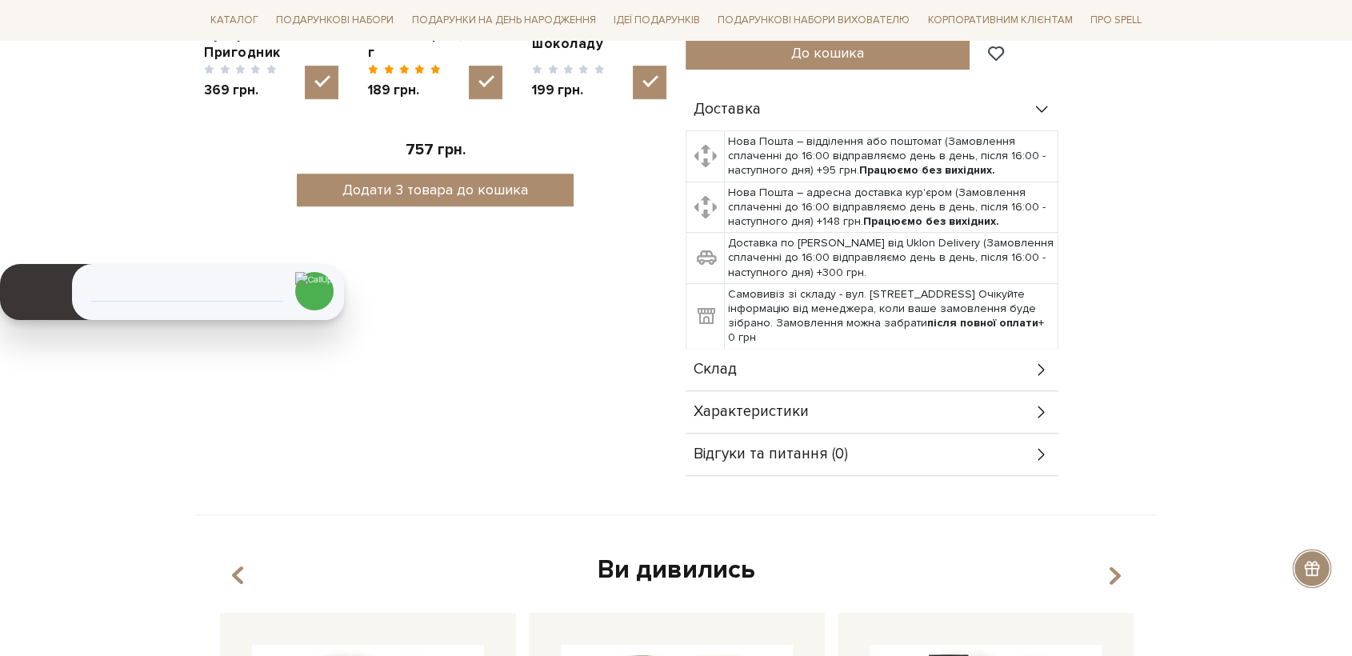
click at [738, 349] on div "Склад" at bounding box center [872, 370] width 373 height 42
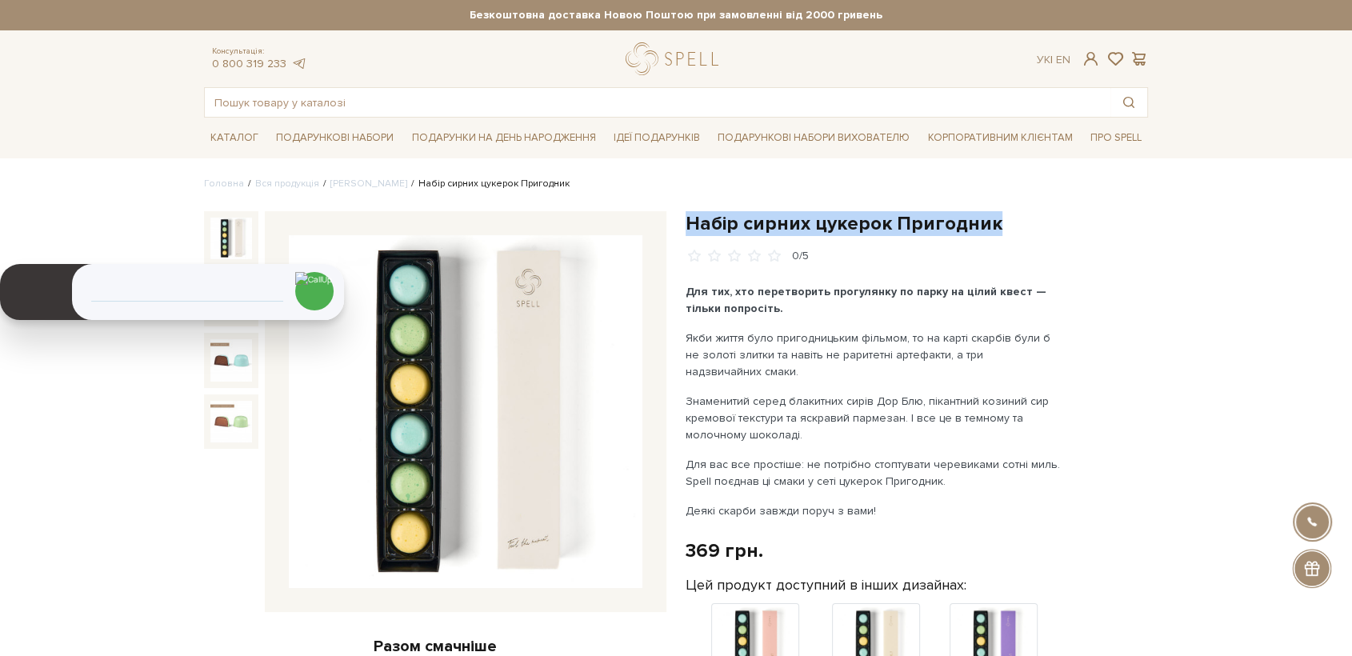
drag, startPoint x: 994, startPoint y: 219, endPoint x: 688, endPoint y: 223, distance: 306.4
click at [688, 223] on h1 "Набір сирних цукерок Пригодник" at bounding box center [917, 223] width 462 height 25
copy h1 "Набір сирних цукерок Пригодник"
drag, startPoint x: 629, startPoint y: 633, endPoint x: 629, endPoint y: 623, distance: 9.6
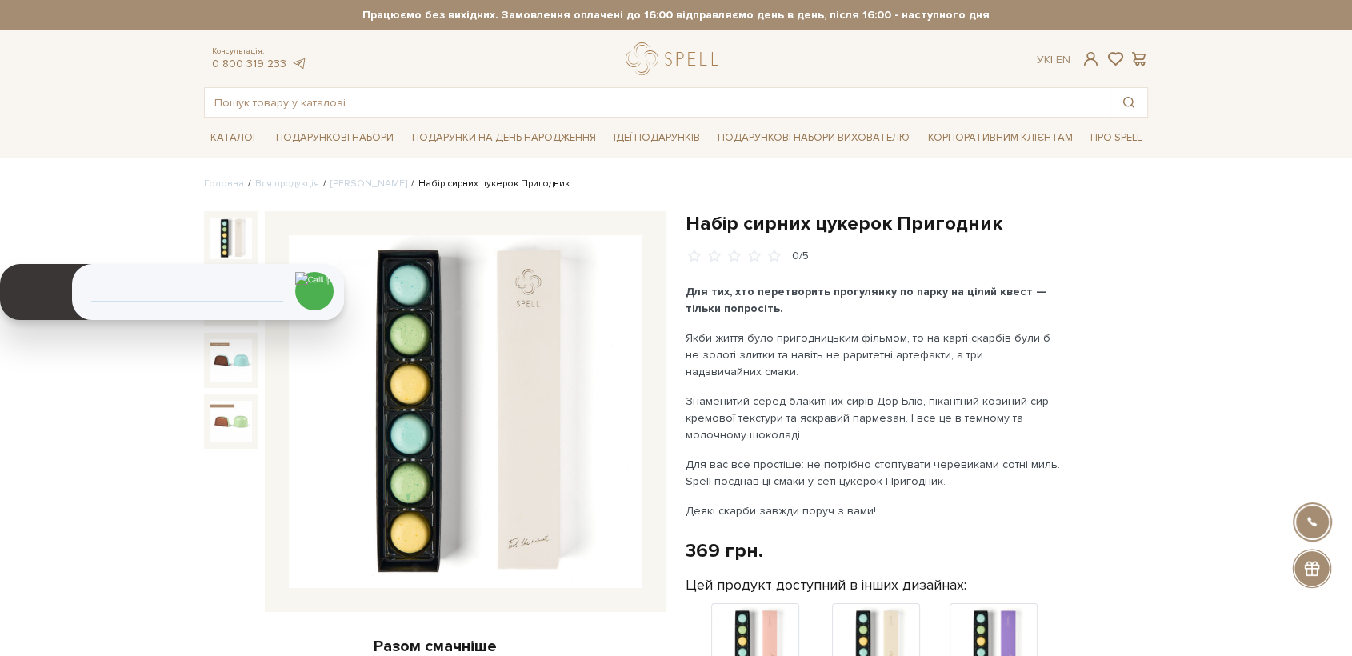
click at [638, 578] on img at bounding box center [466, 412] width 354 height 354
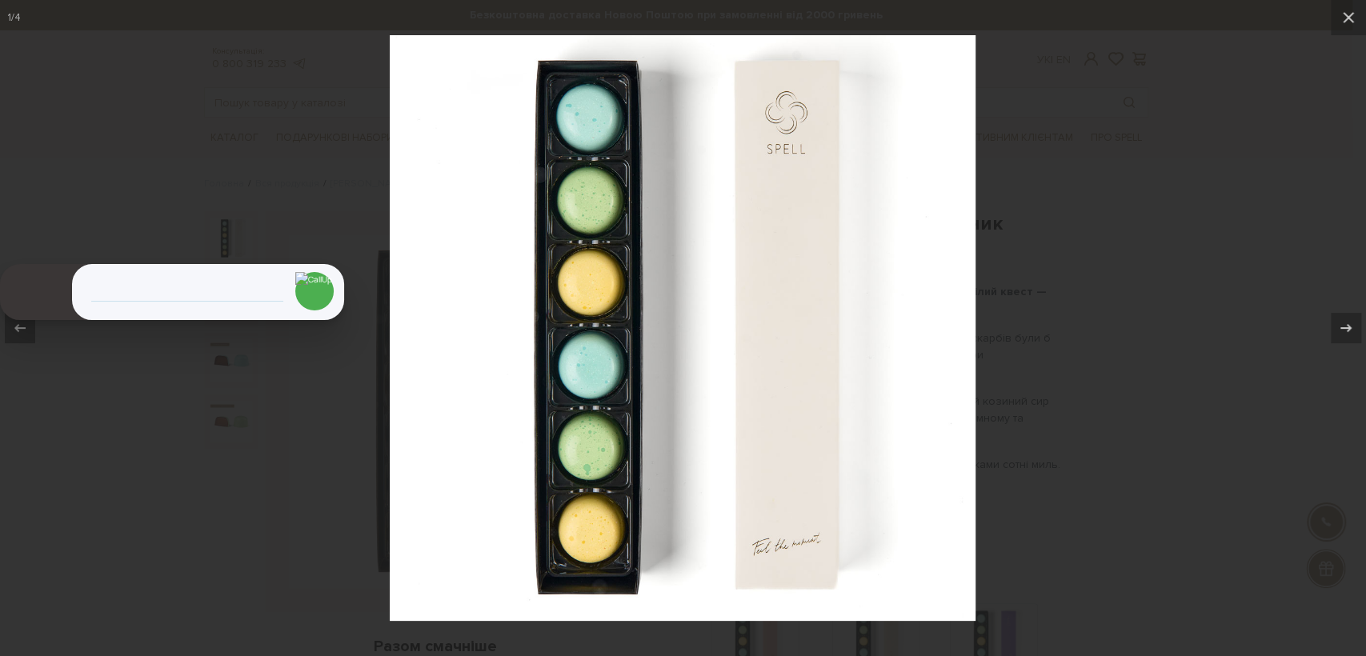
click at [4, 2] on div at bounding box center [683, 328] width 1366 height 656
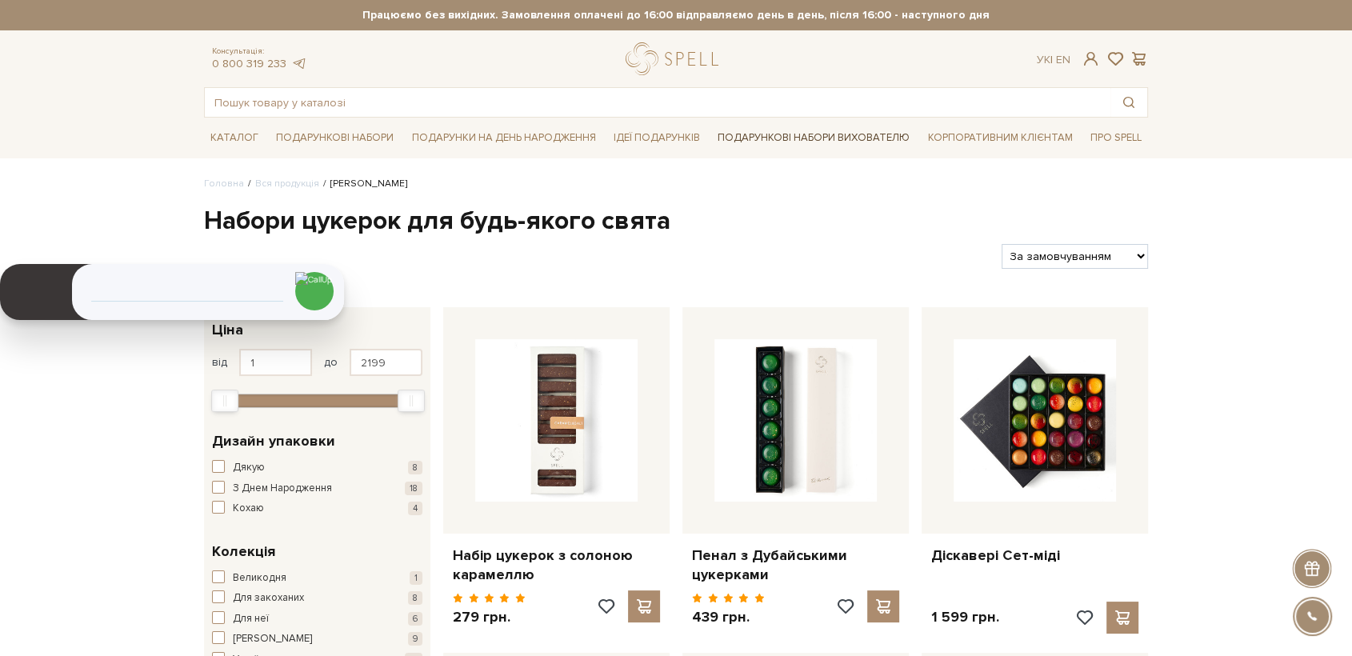
scroll to position [3667, 0]
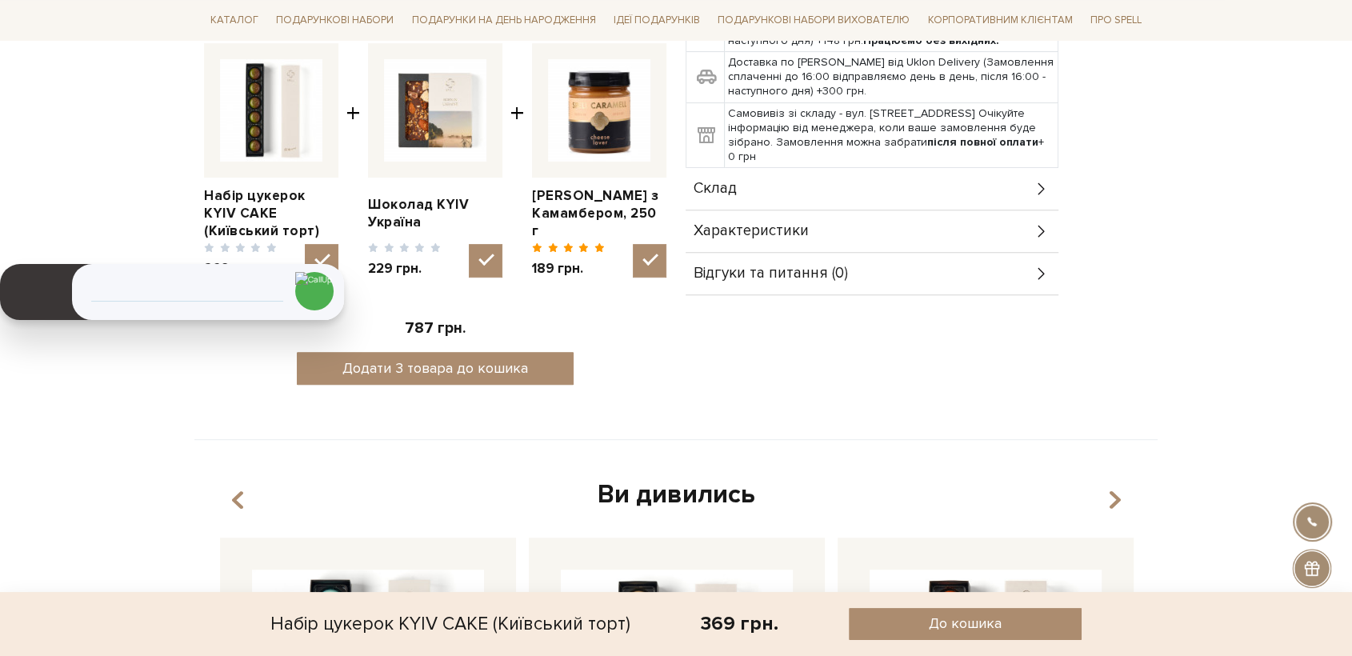
click at [703, 182] on span "Склад" at bounding box center [715, 189] width 43 height 14
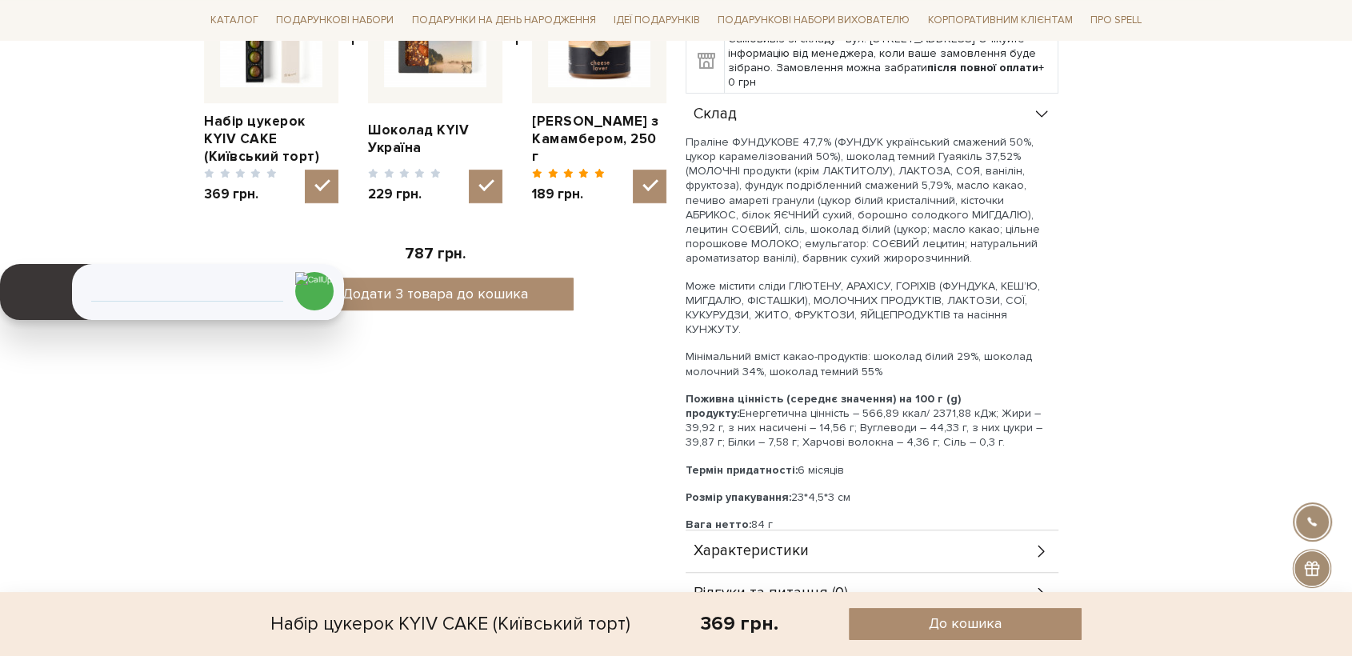
scroll to position [889, 0]
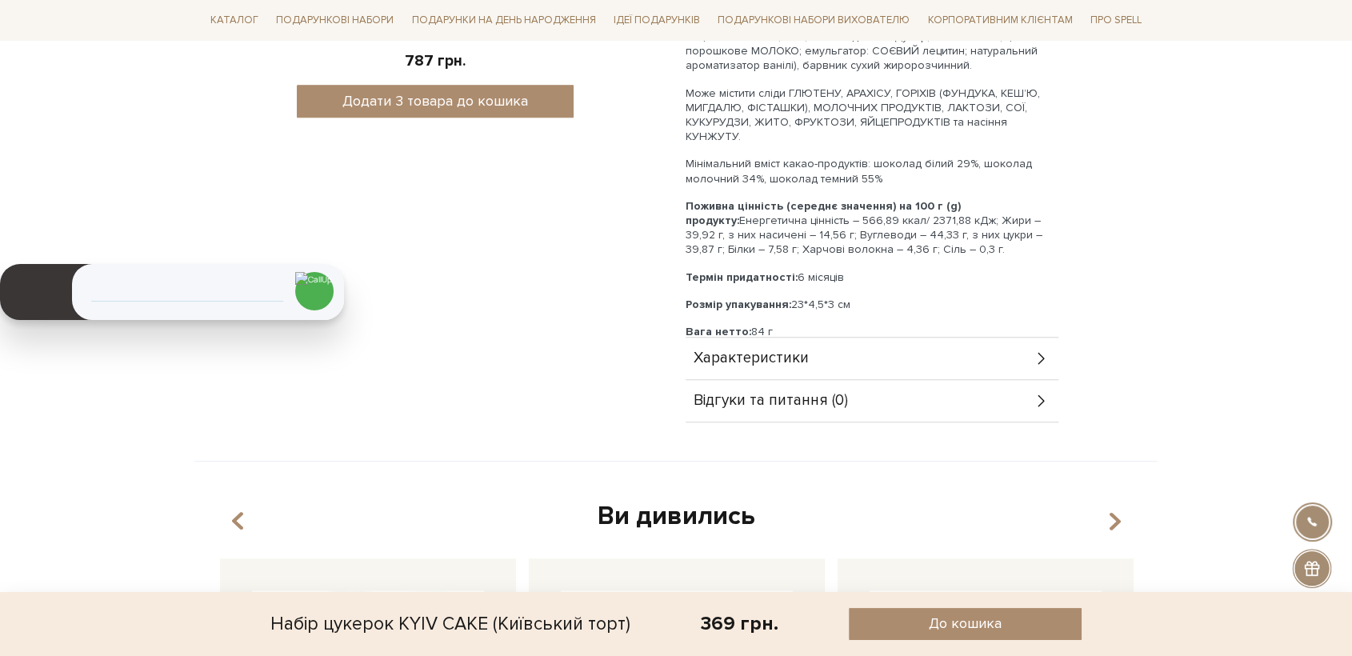
drag, startPoint x: 1282, startPoint y: 315, endPoint x: 1277, endPoint y: 330, distance: 15.4
click at [1282, 318] on body "Подарункові набори SALE Корпоративним клієнтам Доставка і оплата Консультація: …" at bounding box center [676, 605] width 1352 height 2989
click at [1210, 253] on body "Подарункові набори SALE Корпоративним клієнтам Доставка і оплата Консультація: …" at bounding box center [676, 605] width 1352 height 2989
click at [1194, 306] on body "Подарункові набори SALE Корпоративним клієнтам Доставка і оплата Консультація: …" at bounding box center [676, 605] width 1352 height 2989
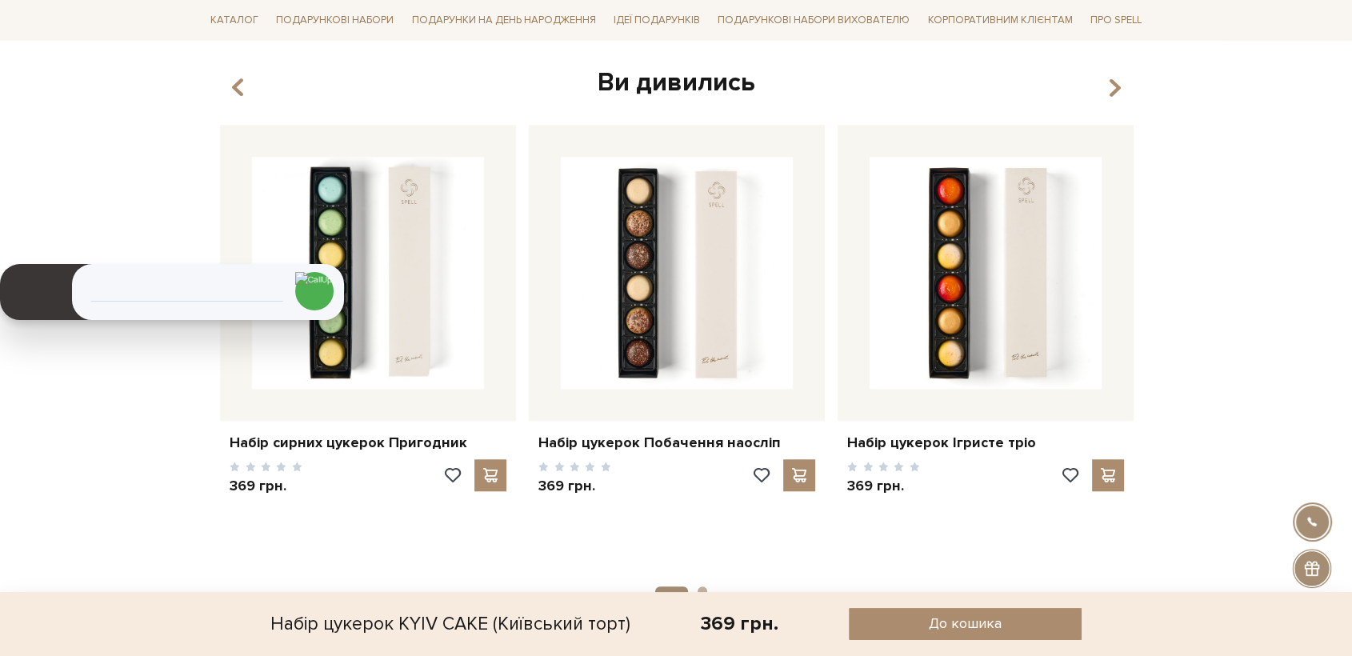
scroll to position [1333, 0]
